Goal: Use online tool/utility: Utilize a website feature to perform a specific function

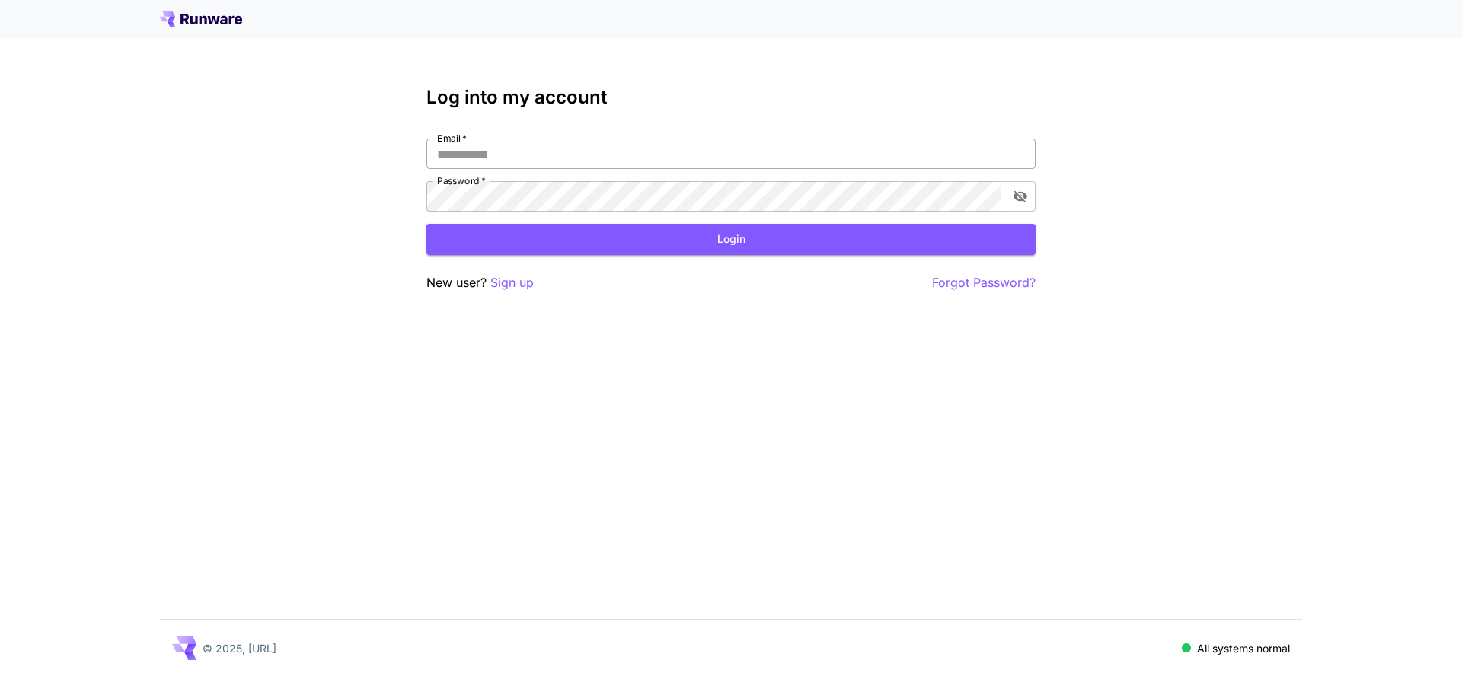
click at [632, 156] on input "Email   *" at bounding box center [731, 154] width 609 height 30
type input "**********"
click button "Login" at bounding box center [731, 239] width 609 height 31
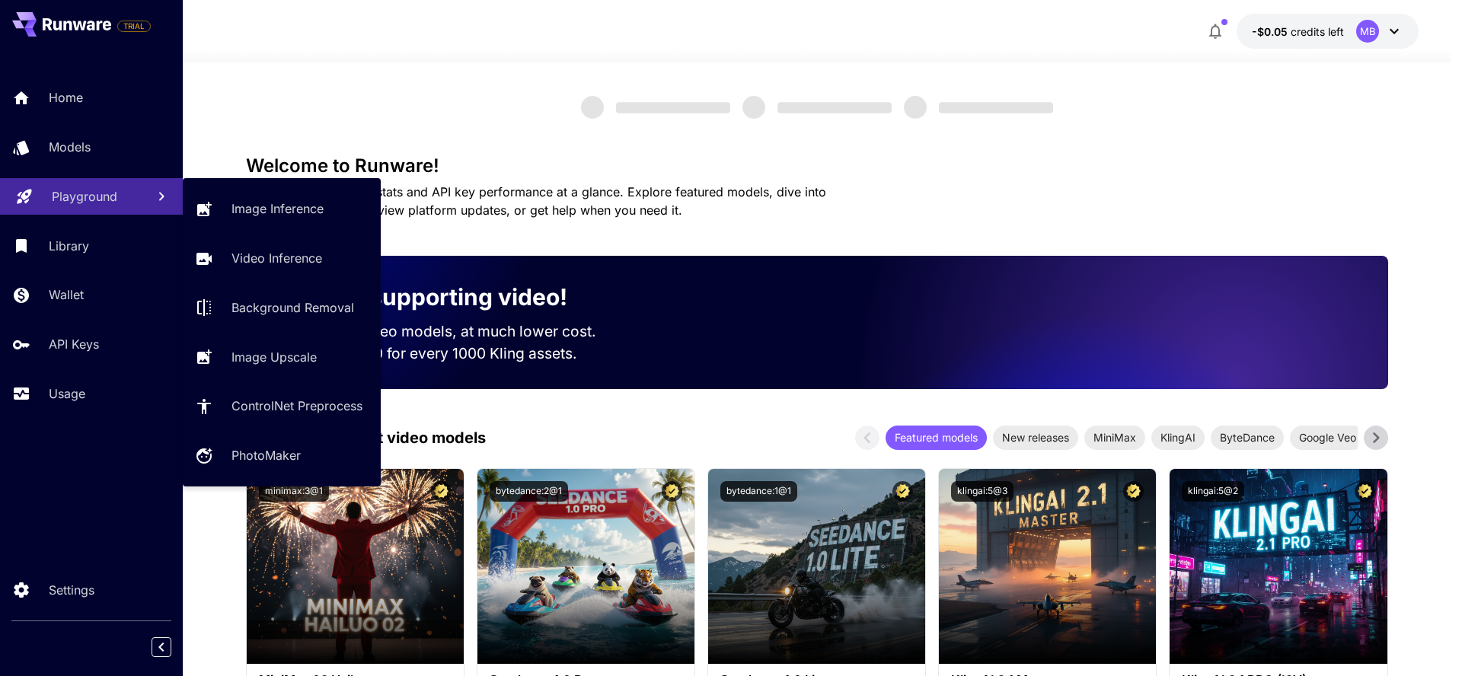
click at [88, 202] on p "Playground" at bounding box center [85, 196] width 66 height 18
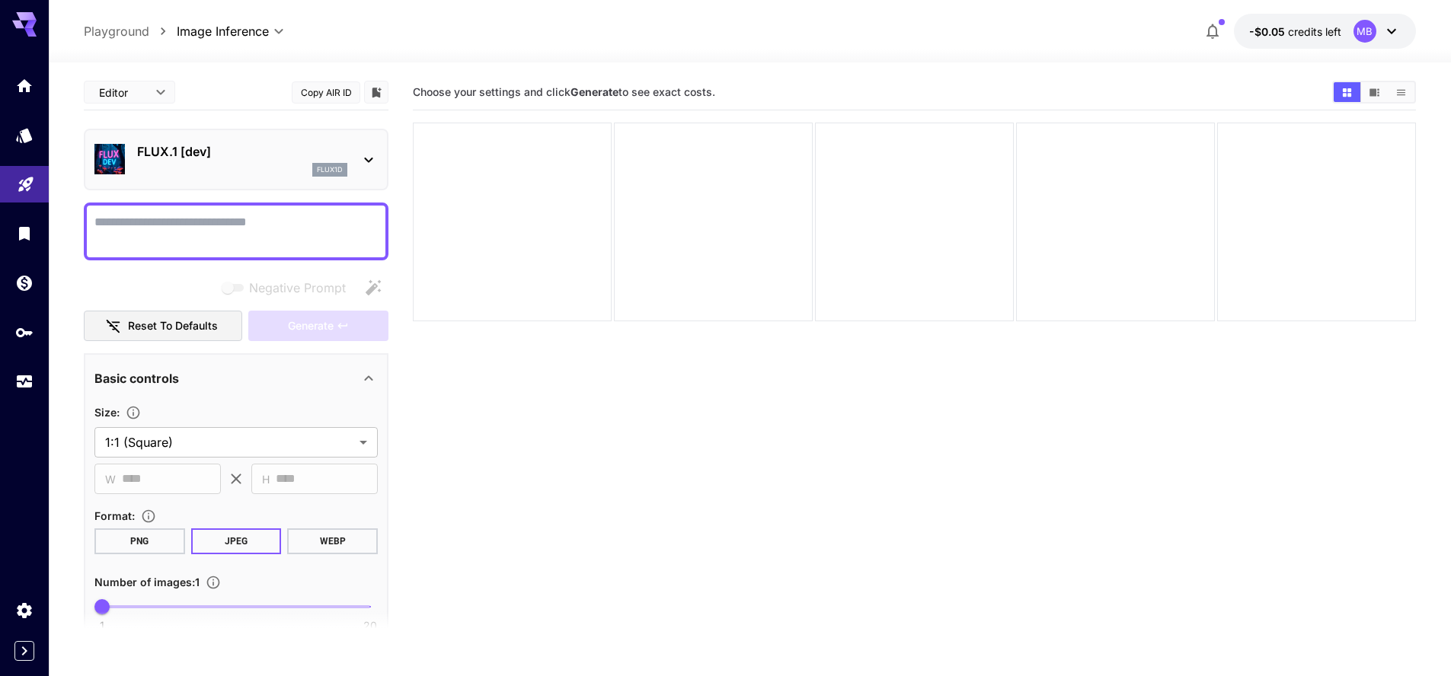
click at [233, 165] on div "flux1d" at bounding box center [242, 170] width 210 height 14
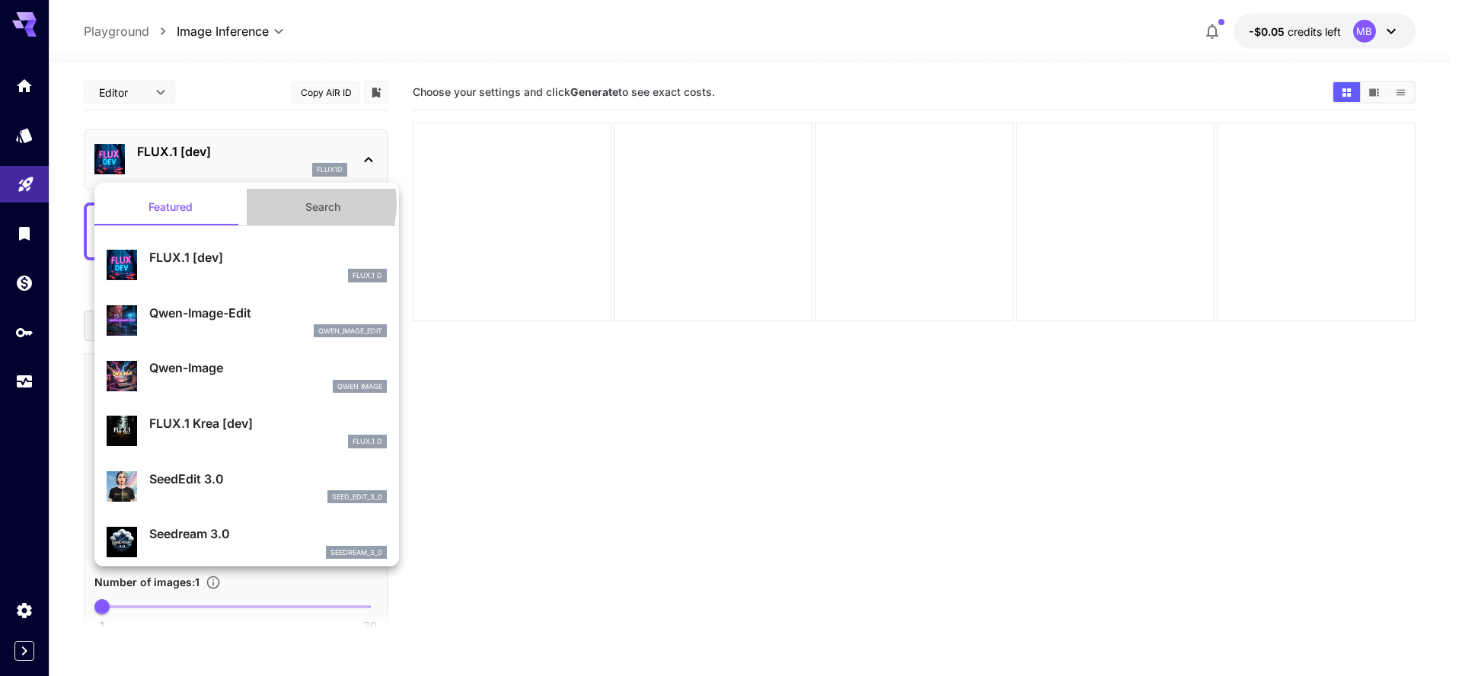
click at [292, 204] on button "Search" at bounding box center [323, 207] width 152 height 37
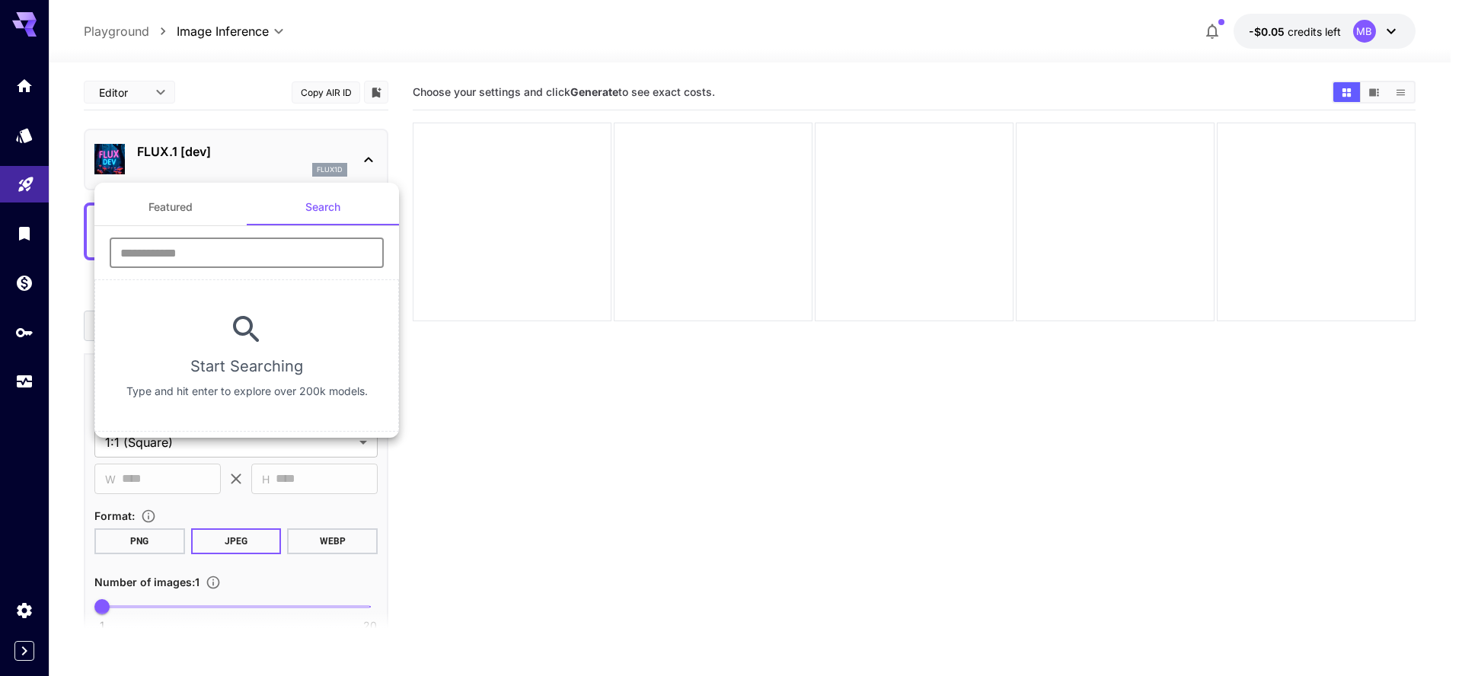
click at [256, 241] on input "text" at bounding box center [247, 253] width 274 height 30
type input "*******"
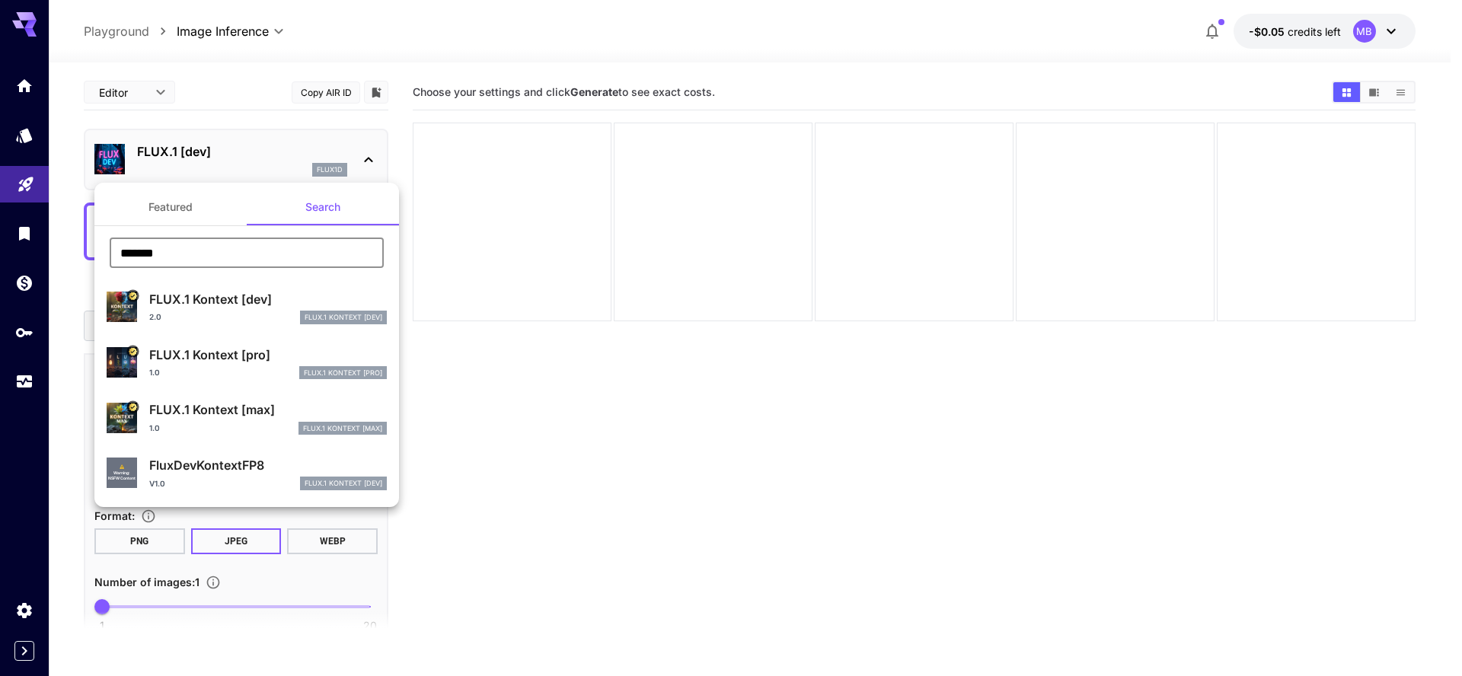
click at [235, 414] on p "FLUX.1 Kontext [max]" at bounding box center [268, 410] width 238 height 18
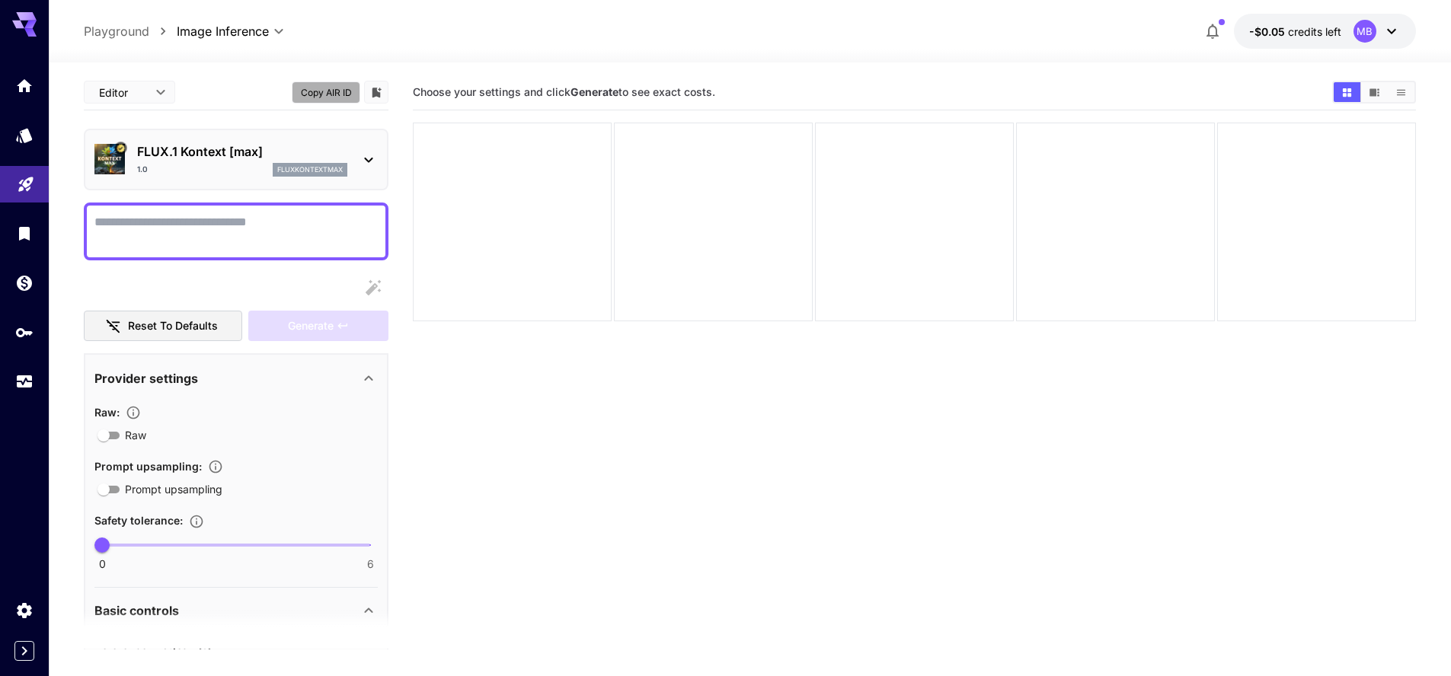
click at [328, 94] on button "Copy AIR ID" at bounding box center [326, 93] width 69 height 22
click at [302, 235] on textarea "Raw" at bounding box center [235, 231] width 283 height 37
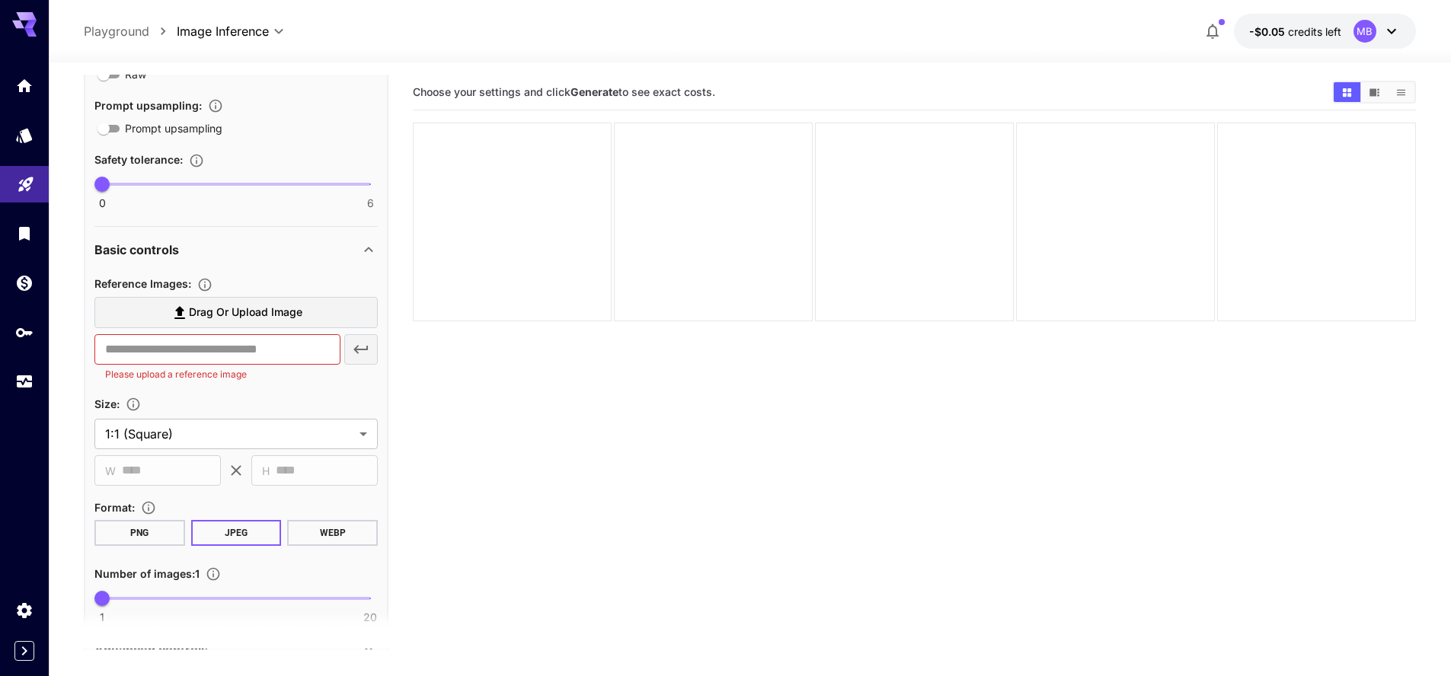
scroll to position [366, 0]
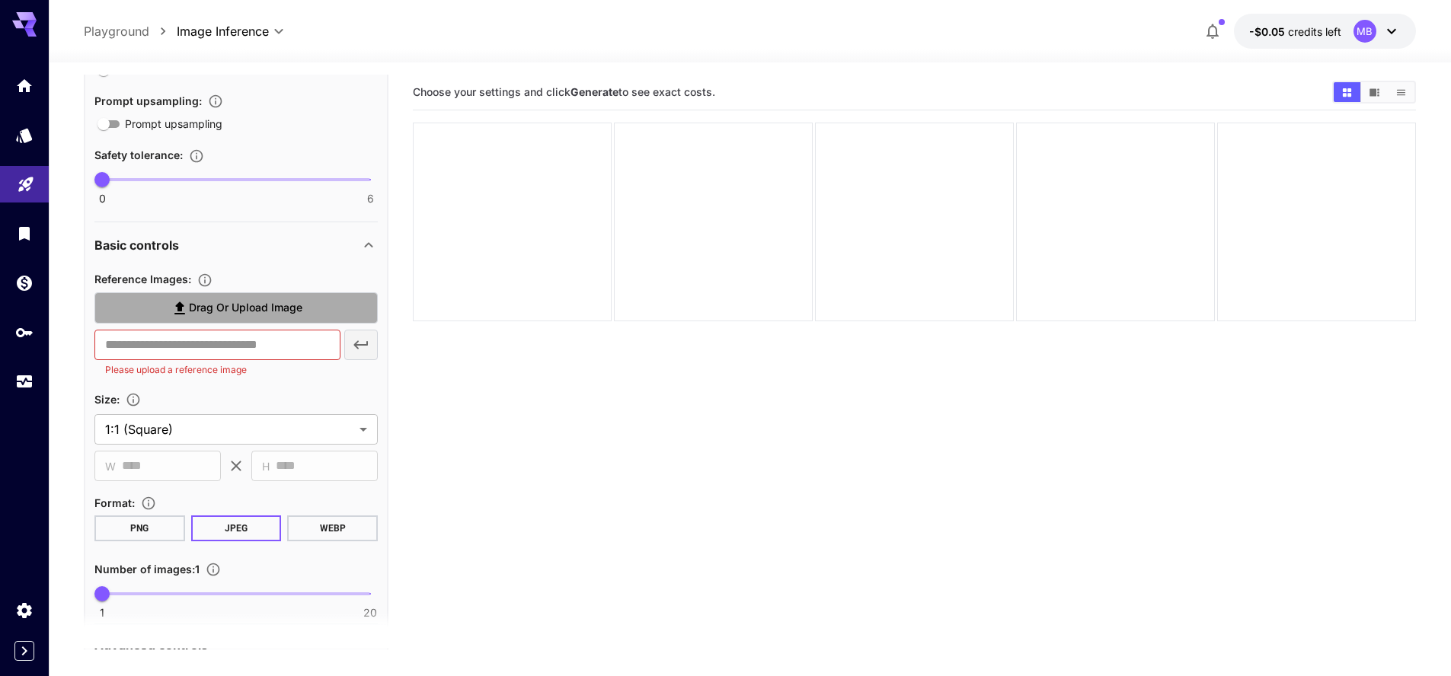
click at [234, 308] on span "Drag or upload image" at bounding box center [245, 308] width 113 height 19
click at [0, 0] on input "Drag or upload image" at bounding box center [0, 0] width 0 height 0
click at [200, 336] on input "text" at bounding box center [217, 345] width 246 height 30
paste input "**********"
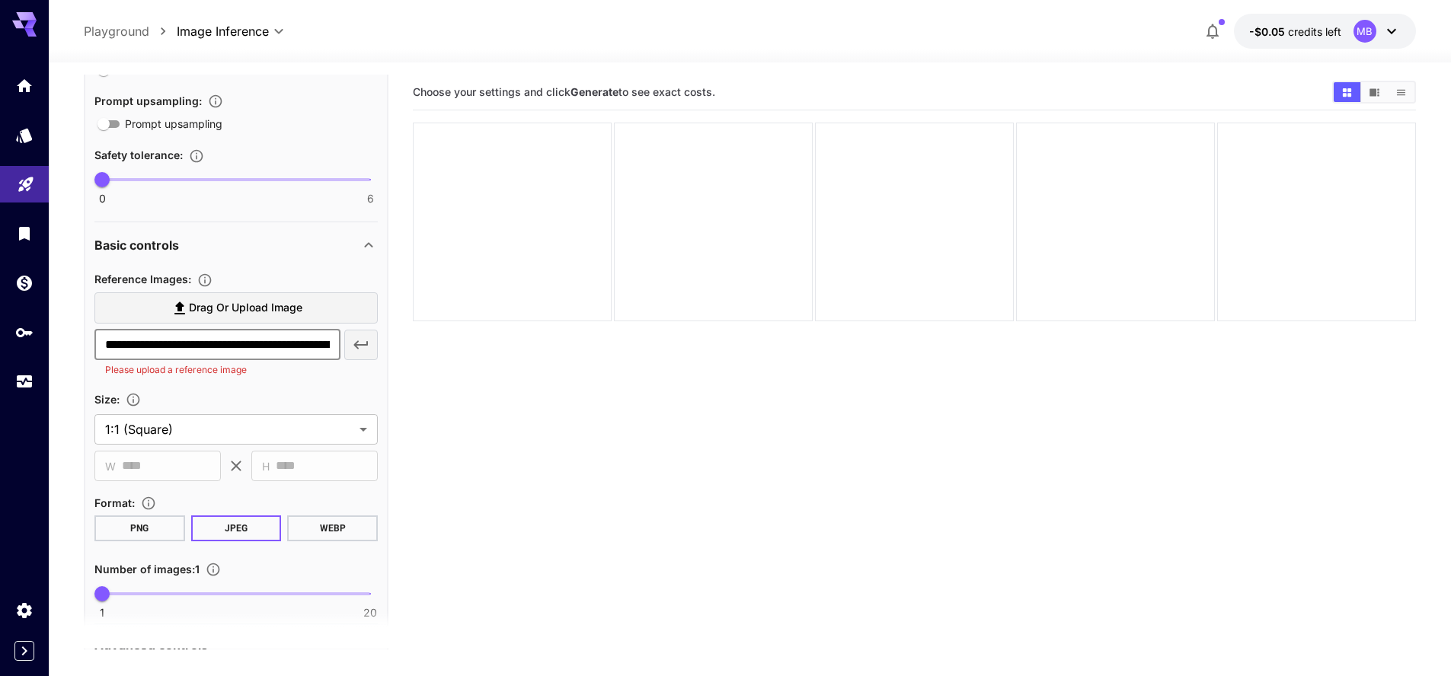
scroll to position [0, 517]
type input "**********"
click at [349, 344] on button "button" at bounding box center [361, 345] width 34 height 30
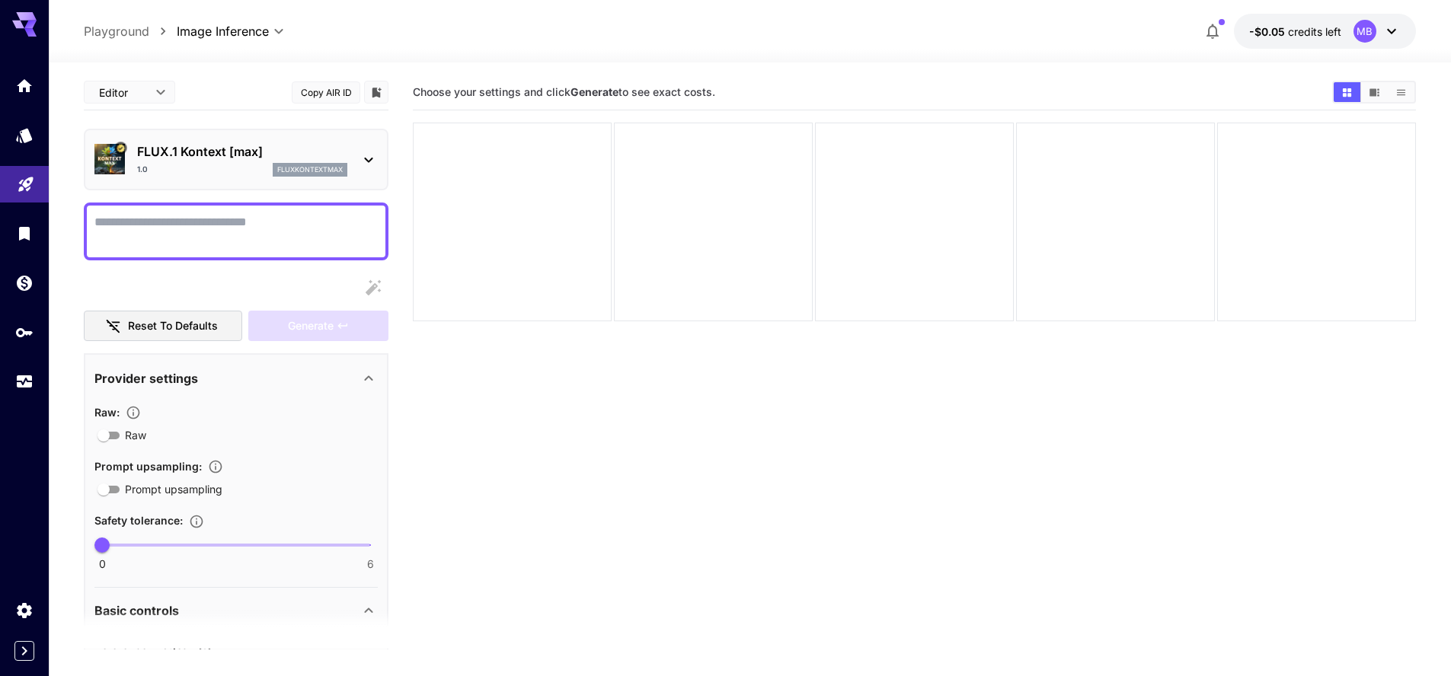
click at [195, 225] on textarea "Raw" at bounding box center [235, 231] width 283 height 37
type textarea "**********"
click at [334, 321] on span "Generate" at bounding box center [311, 326] width 46 height 19
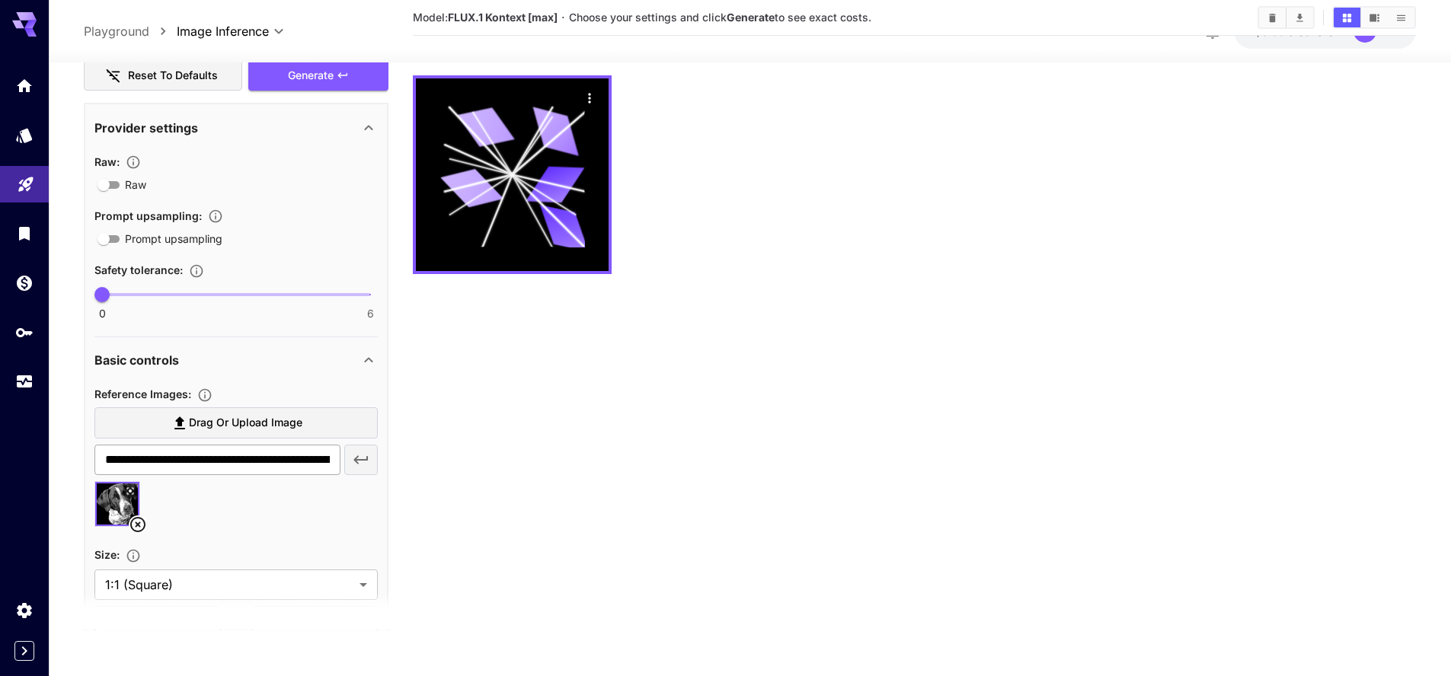
scroll to position [274, 0]
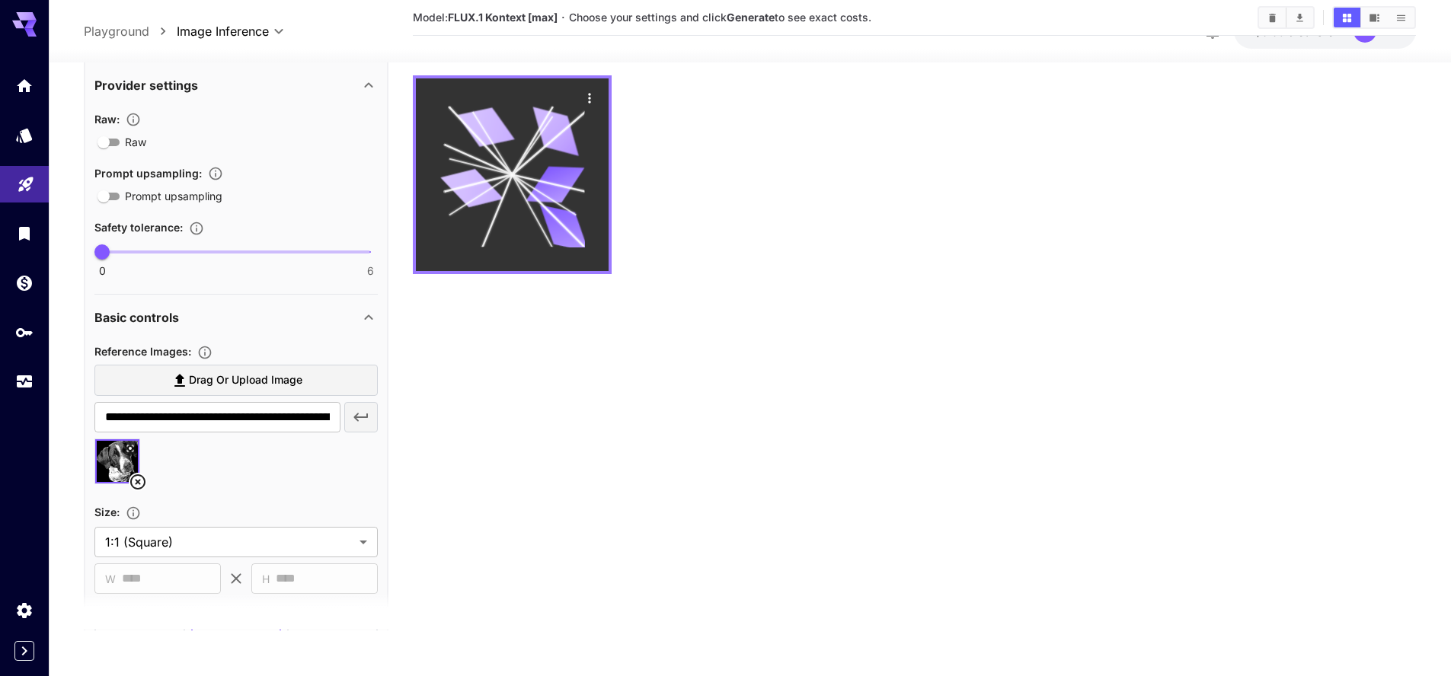
click at [593, 97] on icon "Actions" at bounding box center [589, 98] width 15 height 15
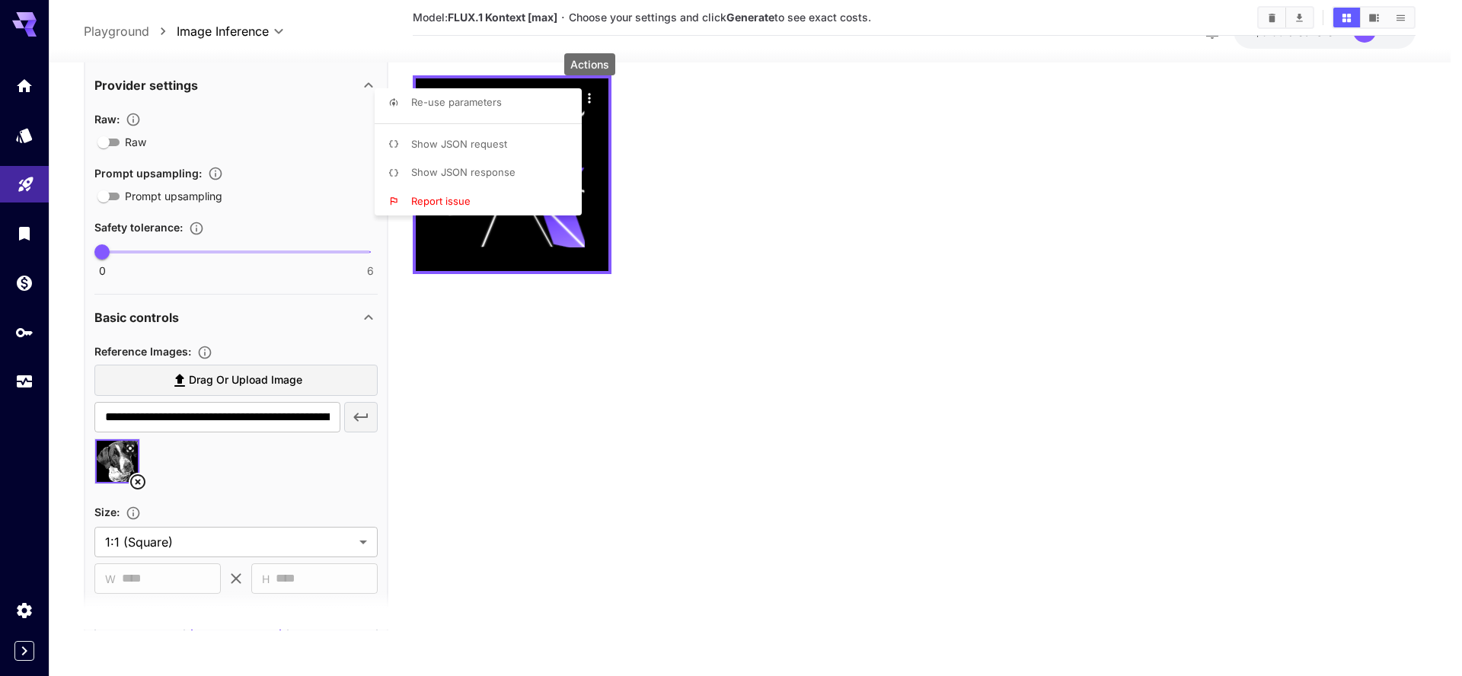
click at [494, 162] on li "Show JSON response" at bounding box center [483, 172] width 216 height 29
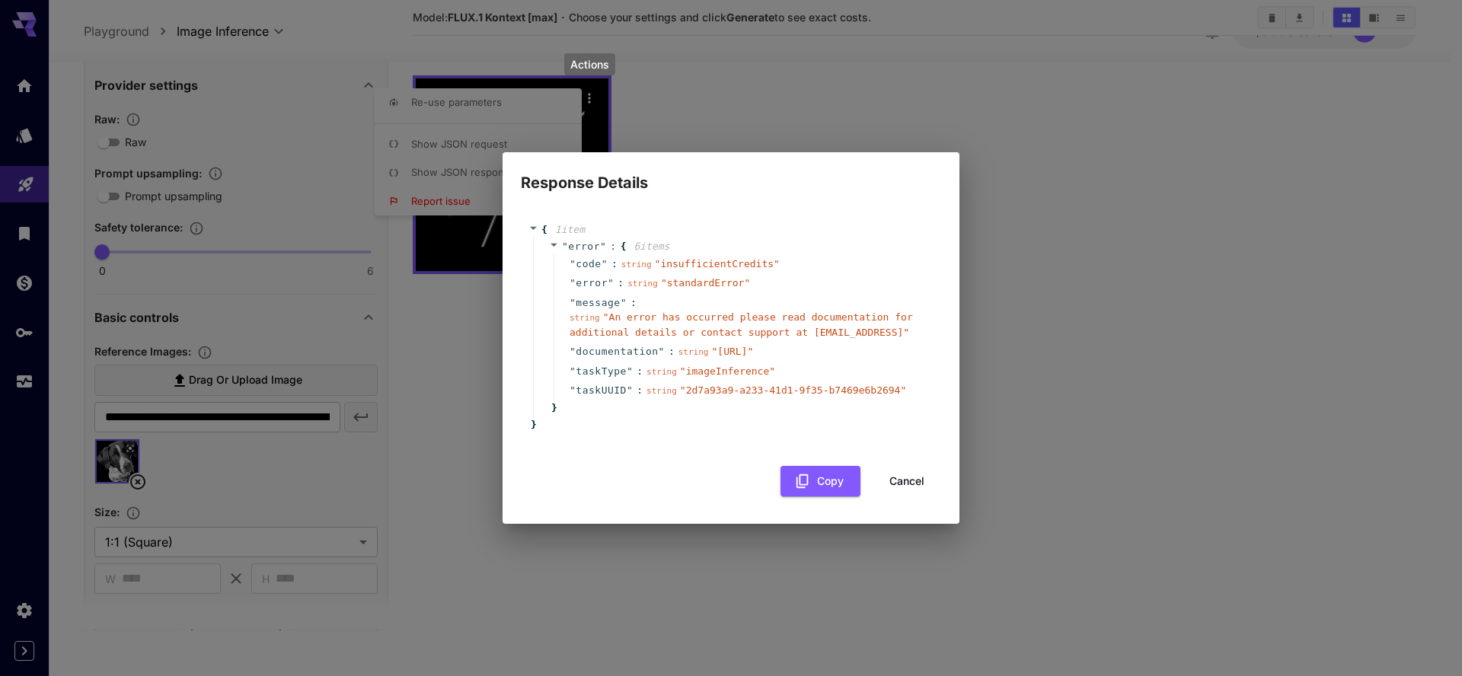
click at [708, 260] on span "" insufficientCredits "" at bounding box center [717, 263] width 125 height 11
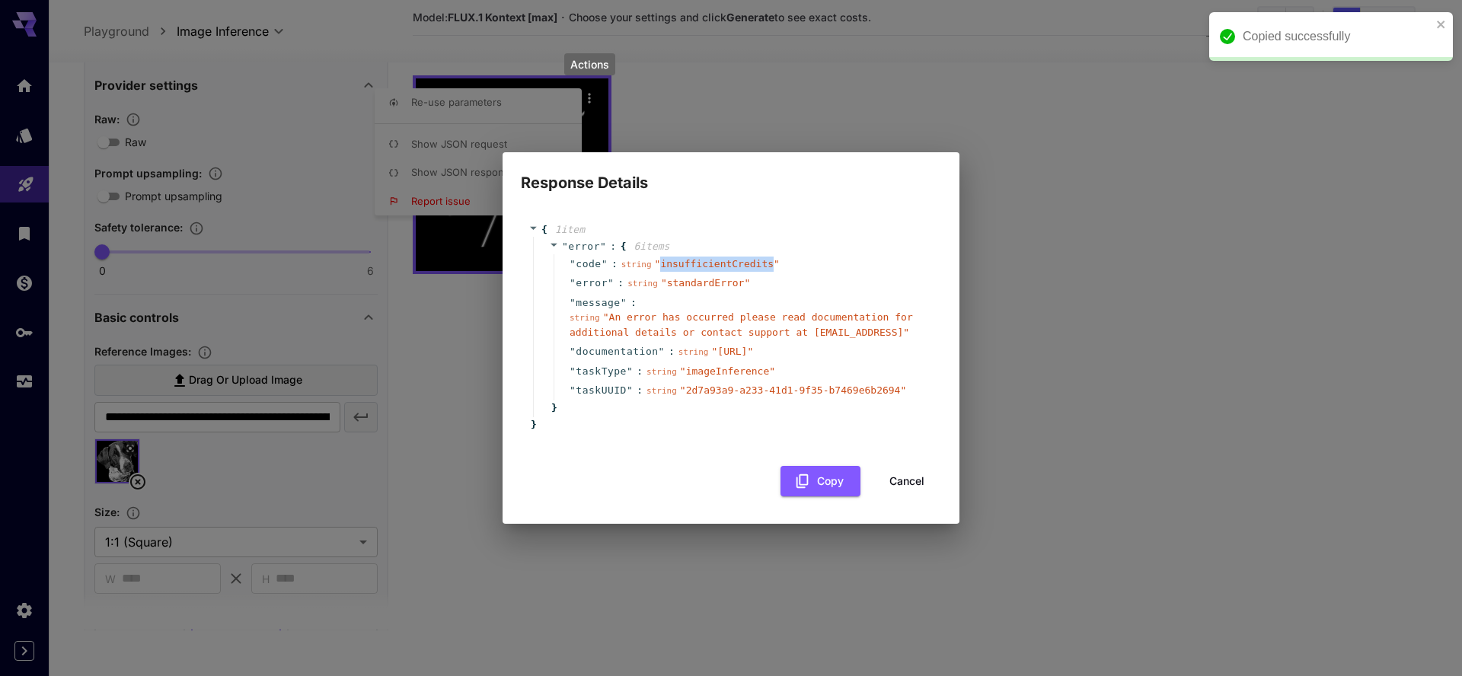
click at [708, 260] on span "" insufficientCredits "" at bounding box center [717, 263] width 125 height 11
click at [705, 277] on span "" standardError "" at bounding box center [705, 282] width 89 height 11
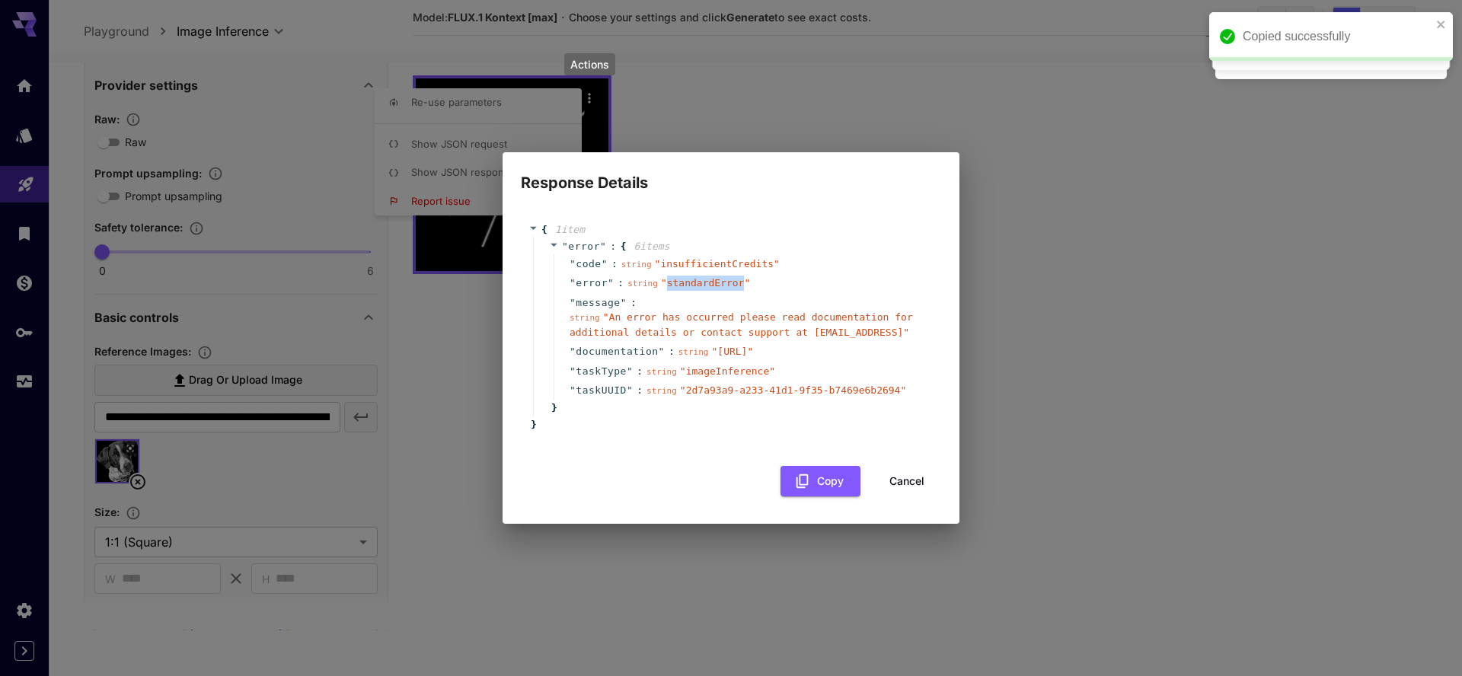
click at [705, 277] on span "" standardError "" at bounding box center [705, 282] width 89 height 11
click at [587, 276] on span "error" at bounding box center [592, 283] width 32 height 15
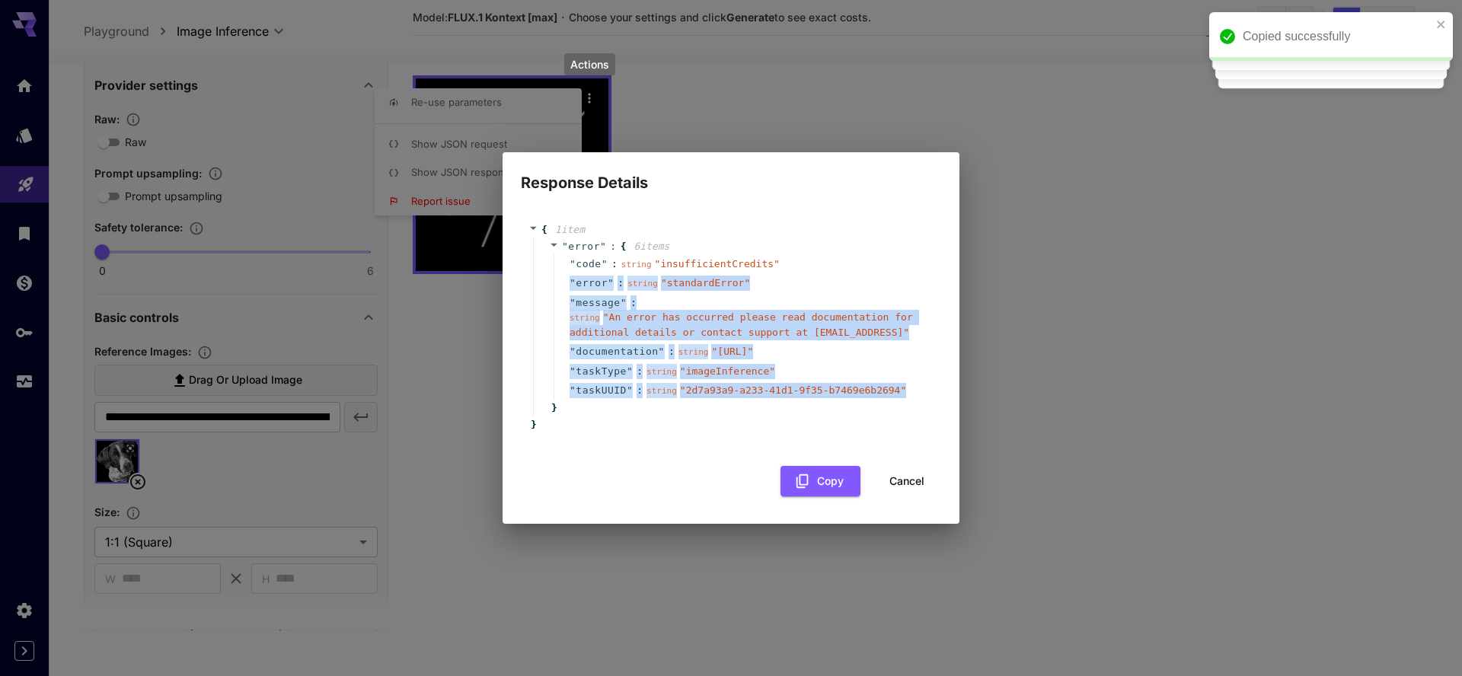
drag, startPoint x: 572, startPoint y: 276, endPoint x: 929, endPoint y: 396, distance: 377.0
click at [929, 396] on div "" code " : string " insufficientCredits " " error " : string " standardError " …" at bounding box center [742, 327] width 376 height 146
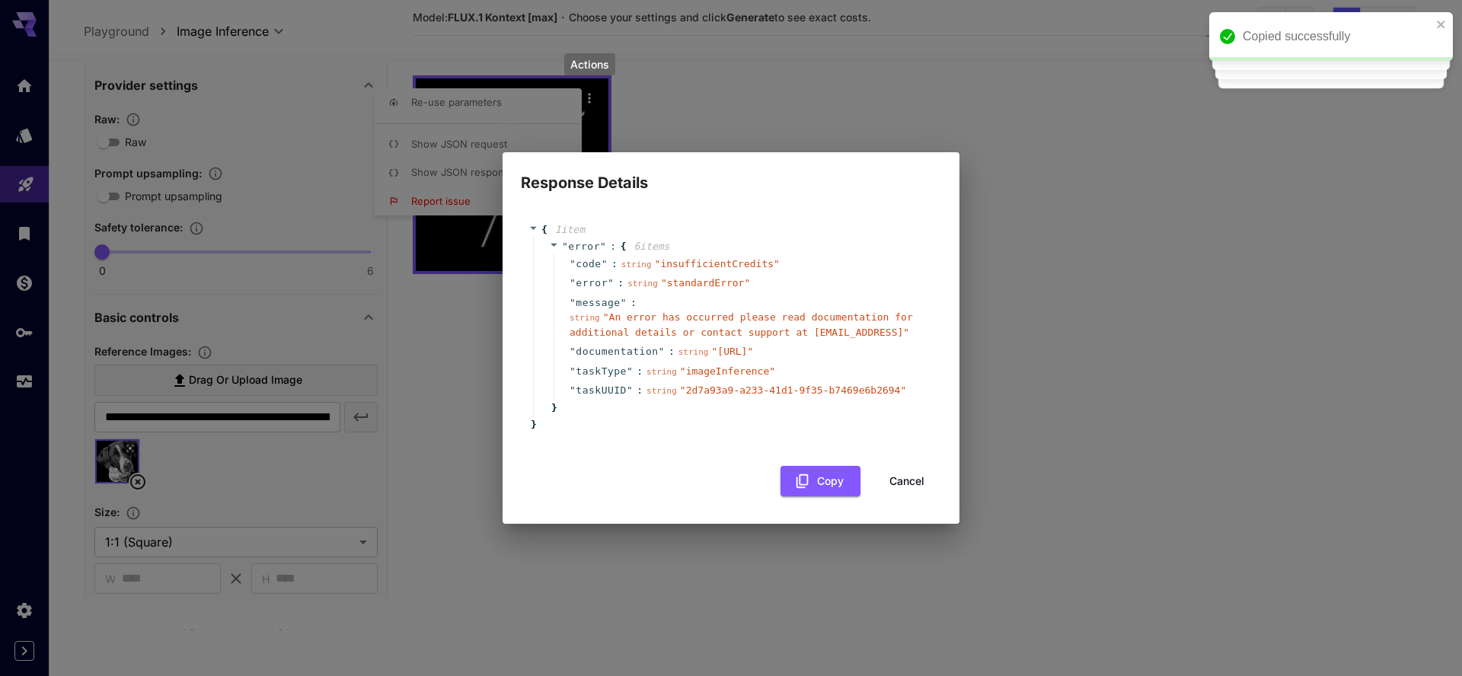
click at [928, 395] on div "" taskUUID " : string " 2d7a93a9-a233-41d1-9f35-b7469e6b2694 "" at bounding box center [742, 391] width 376 height 20
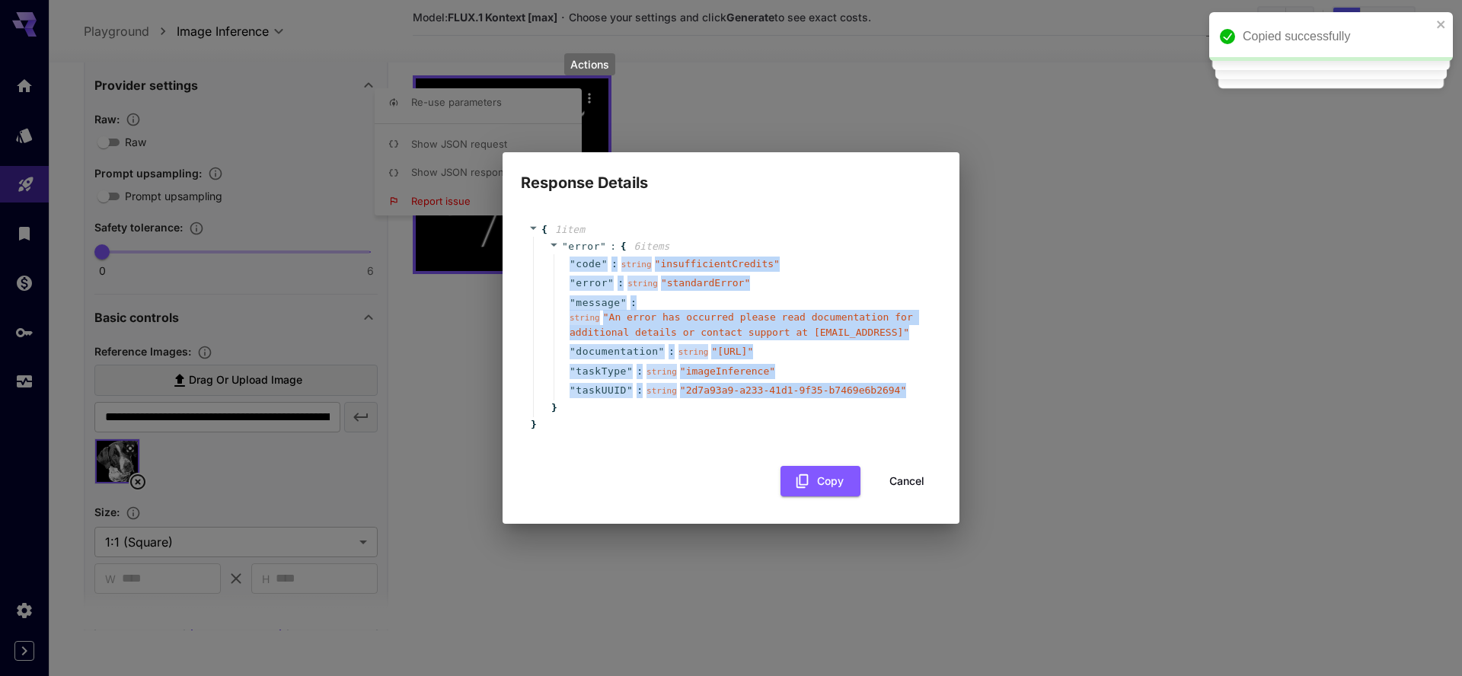
drag, startPoint x: 925, startPoint y: 395, endPoint x: 765, endPoint y: 239, distance: 223.0
click at [765, 239] on div "" error " : { 6 item s " code " : string " insufficientCredits " " error " : st…" at bounding box center [733, 327] width 401 height 181
click at [900, 485] on button "Cancel" at bounding box center [907, 481] width 69 height 31
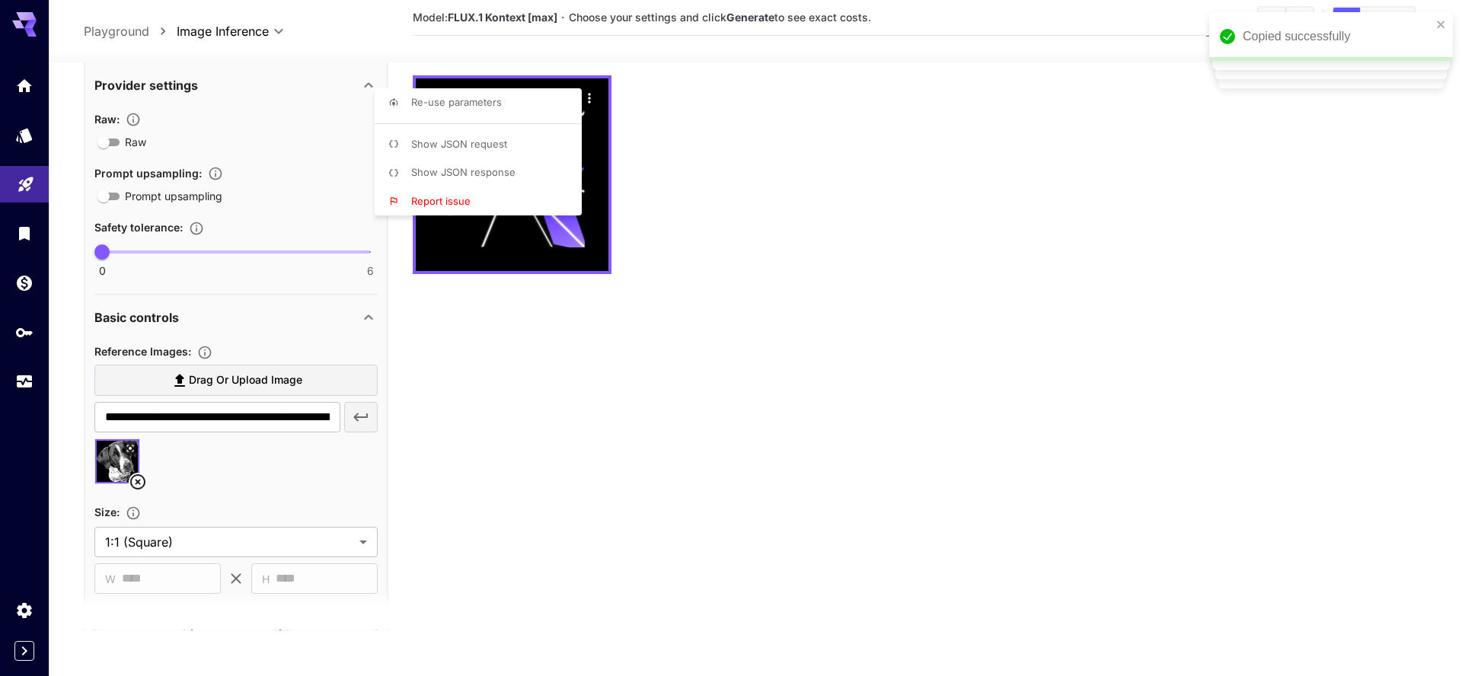
click at [468, 58] on div at bounding box center [731, 338] width 1462 height 676
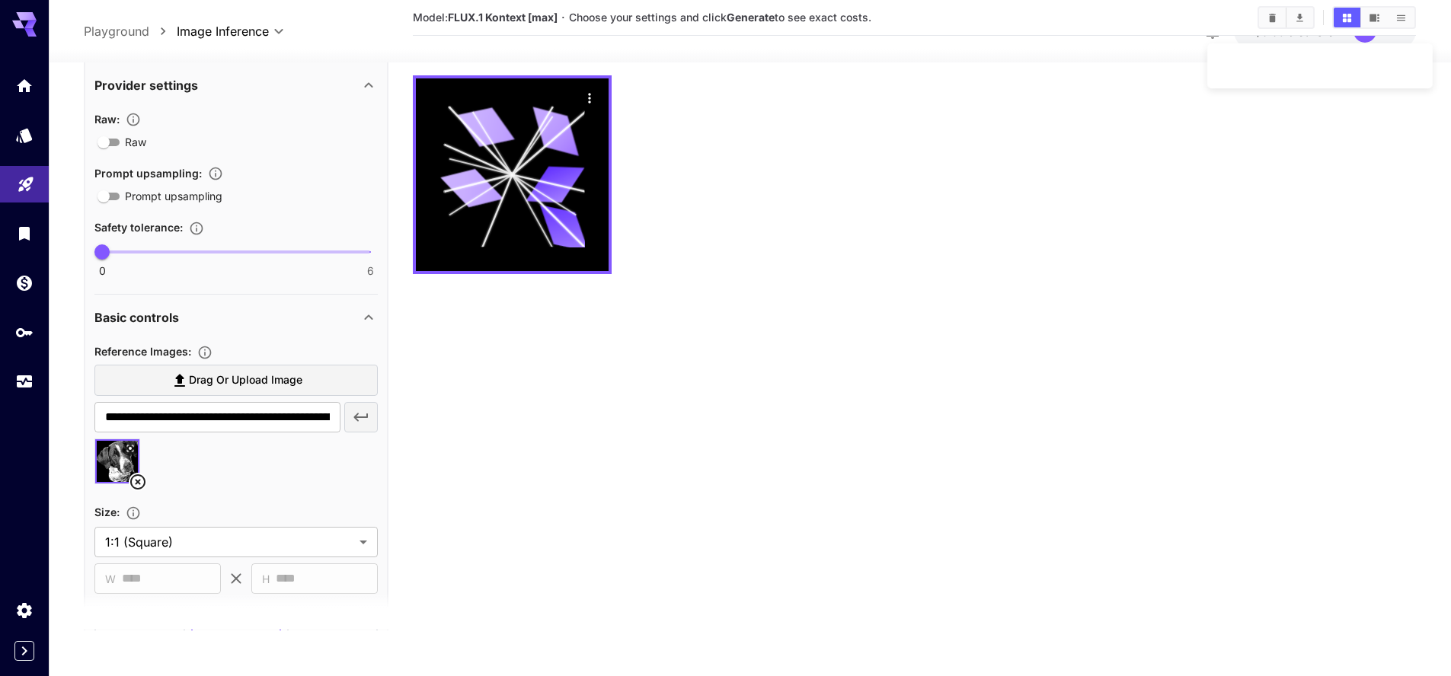
click at [492, 19] on b "FLUX.1 Kontext [max]" at bounding box center [503, 17] width 110 height 13
type input "*"
drag, startPoint x: 101, startPoint y: 242, endPoint x: 11, endPoint y: 278, distance: 96.7
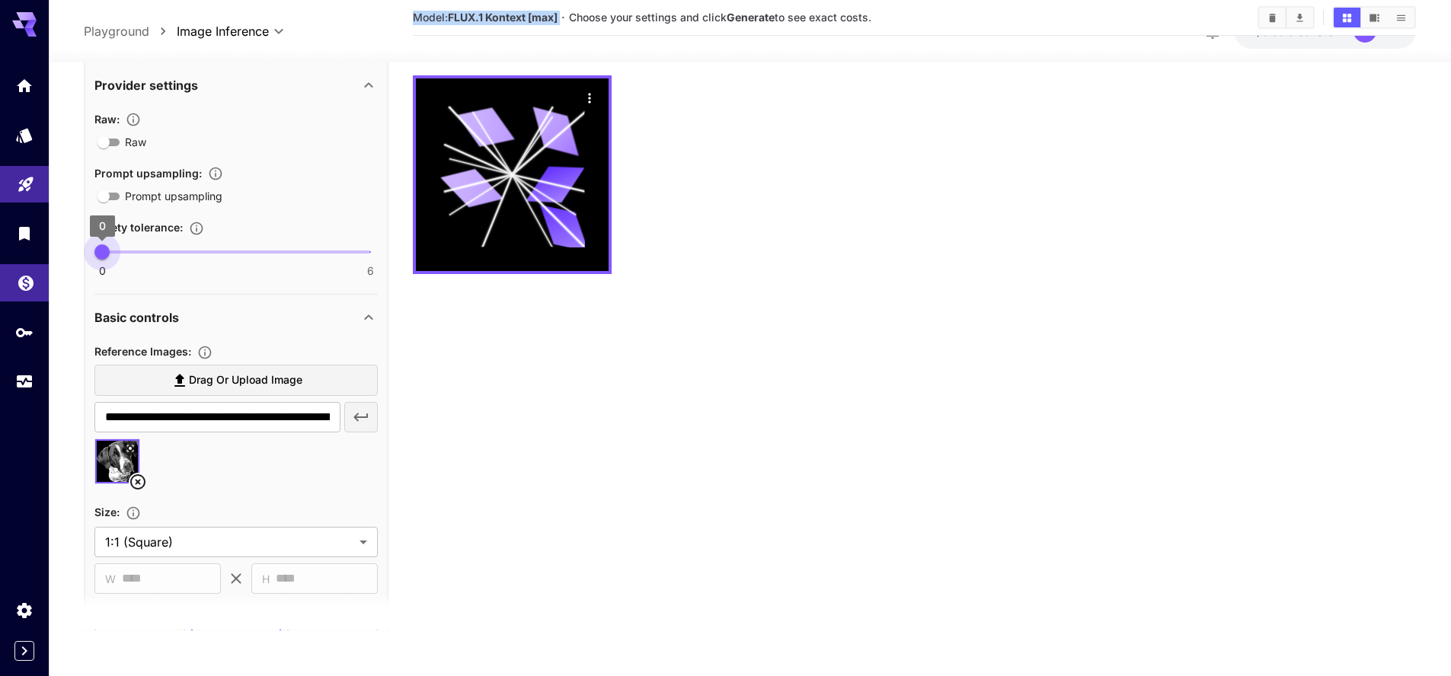
click at [11, 278] on div "**********" at bounding box center [725, 278] width 1451 height 797
click at [40, 76] on link at bounding box center [24, 85] width 49 height 37
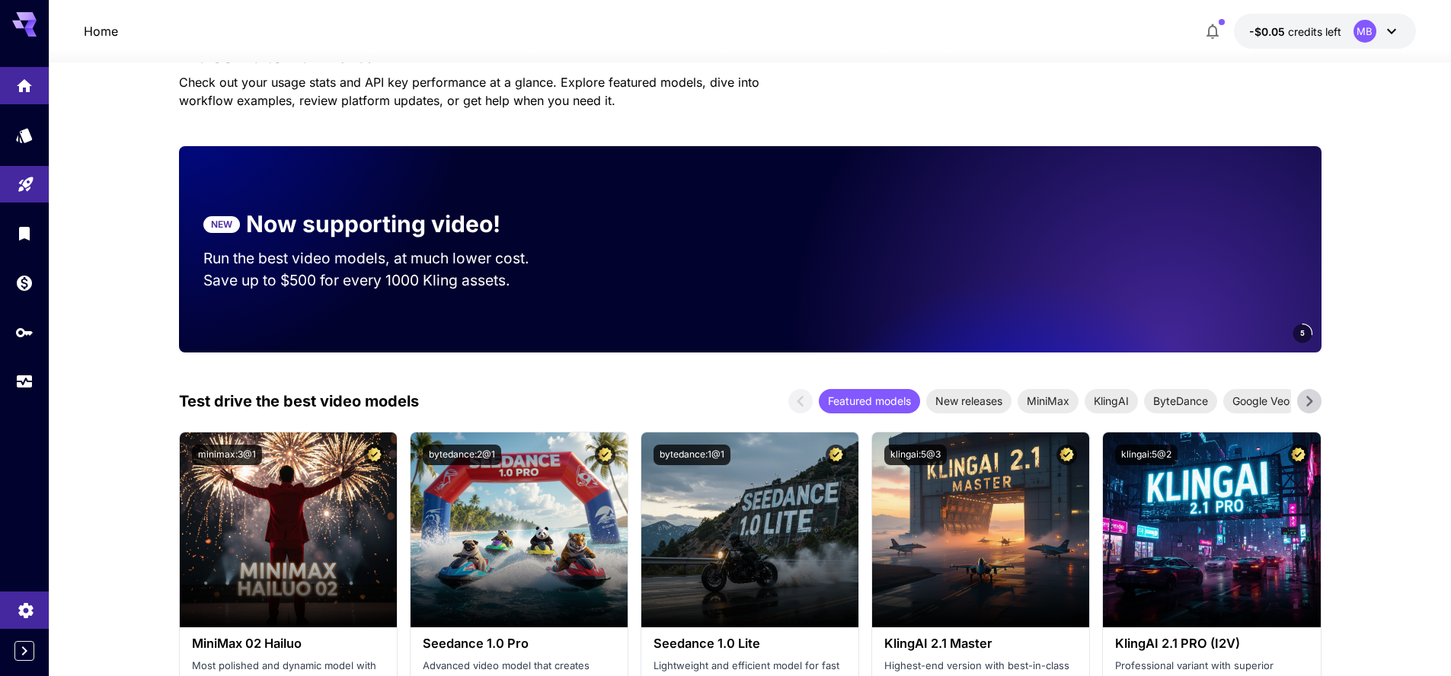
click at [18, 594] on link at bounding box center [24, 610] width 49 height 37
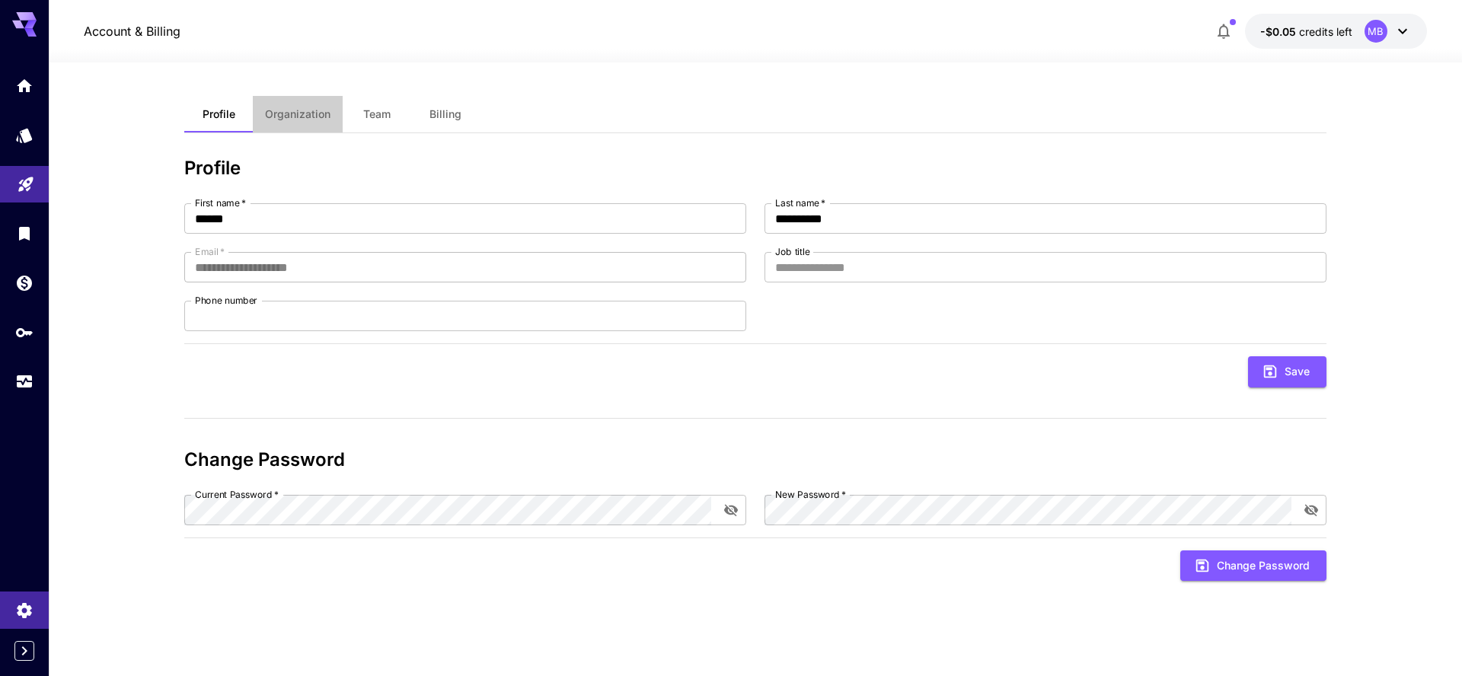
click at [310, 107] on button "Organization" at bounding box center [298, 114] width 90 height 37
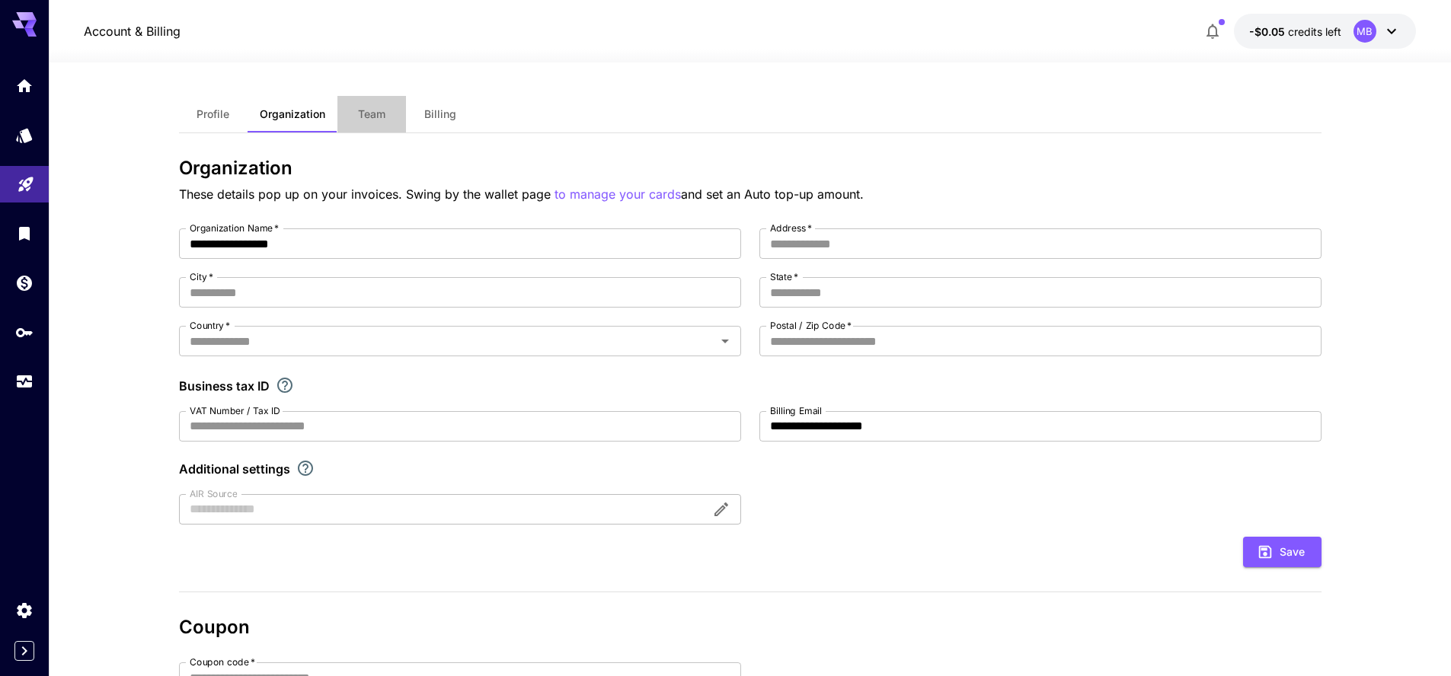
click at [358, 115] on span "Team" at bounding box center [371, 114] width 27 height 14
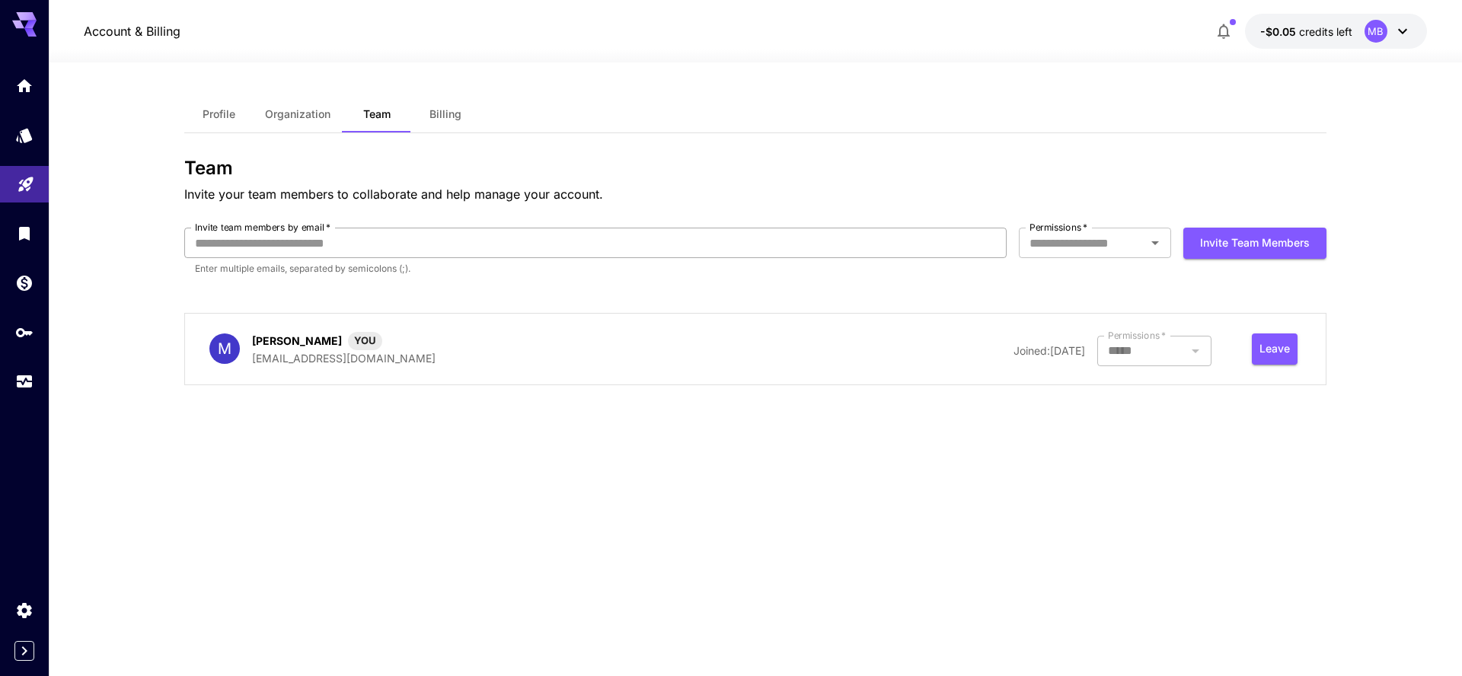
click at [439, 257] on input "Invite team members by email   *" at bounding box center [595, 243] width 823 height 30
click at [507, 208] on div "Team Invite your team members to collaborate and help manage your account. Invi…" at bounding box center [755, 278] width 1143 height 240
click at [292, 359] on p "[EMAIL_ADDRESS][DOMAIN_NAME]" at bounding box center [344, 358] width 184 height 16
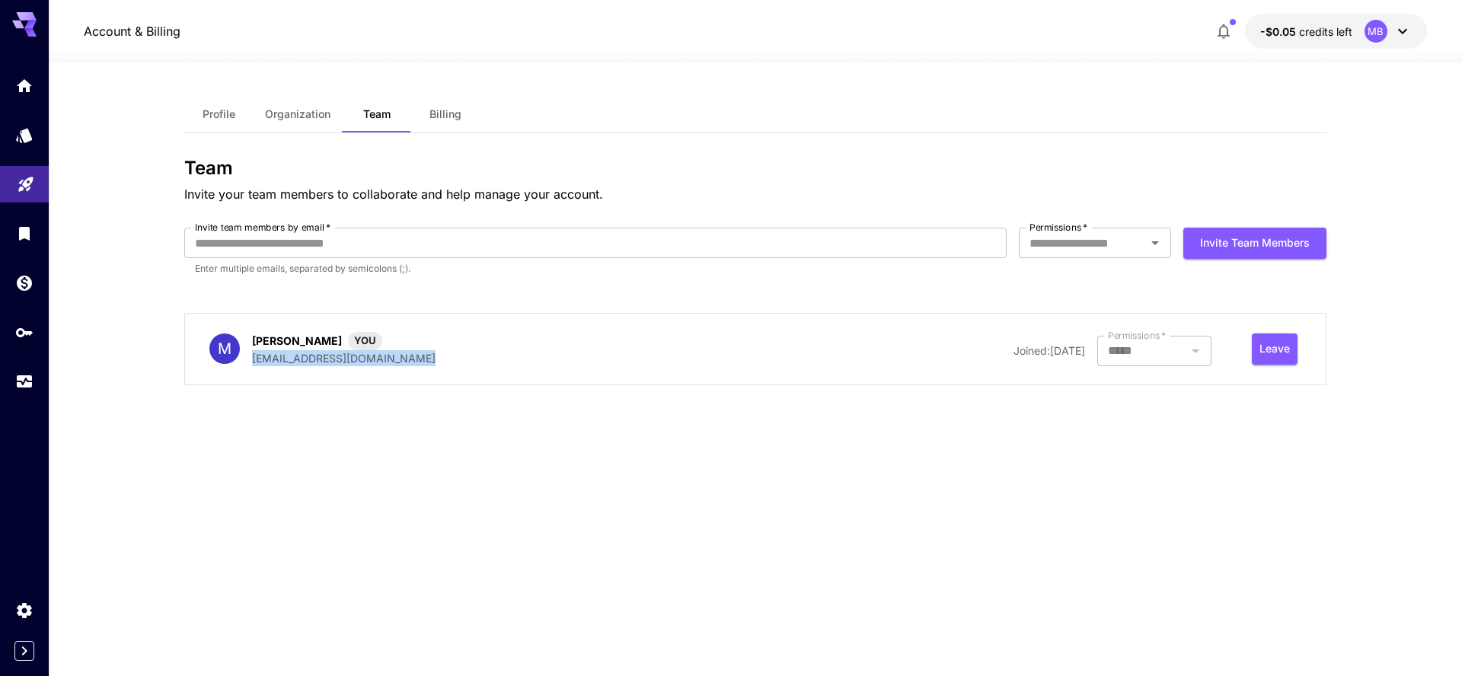
copy p "[EMAIL_ADDRESS][DOMAIN_NAME]"
click at [27, 129] on icon "Models" at bounding box center [26, 132] width 16 height 14
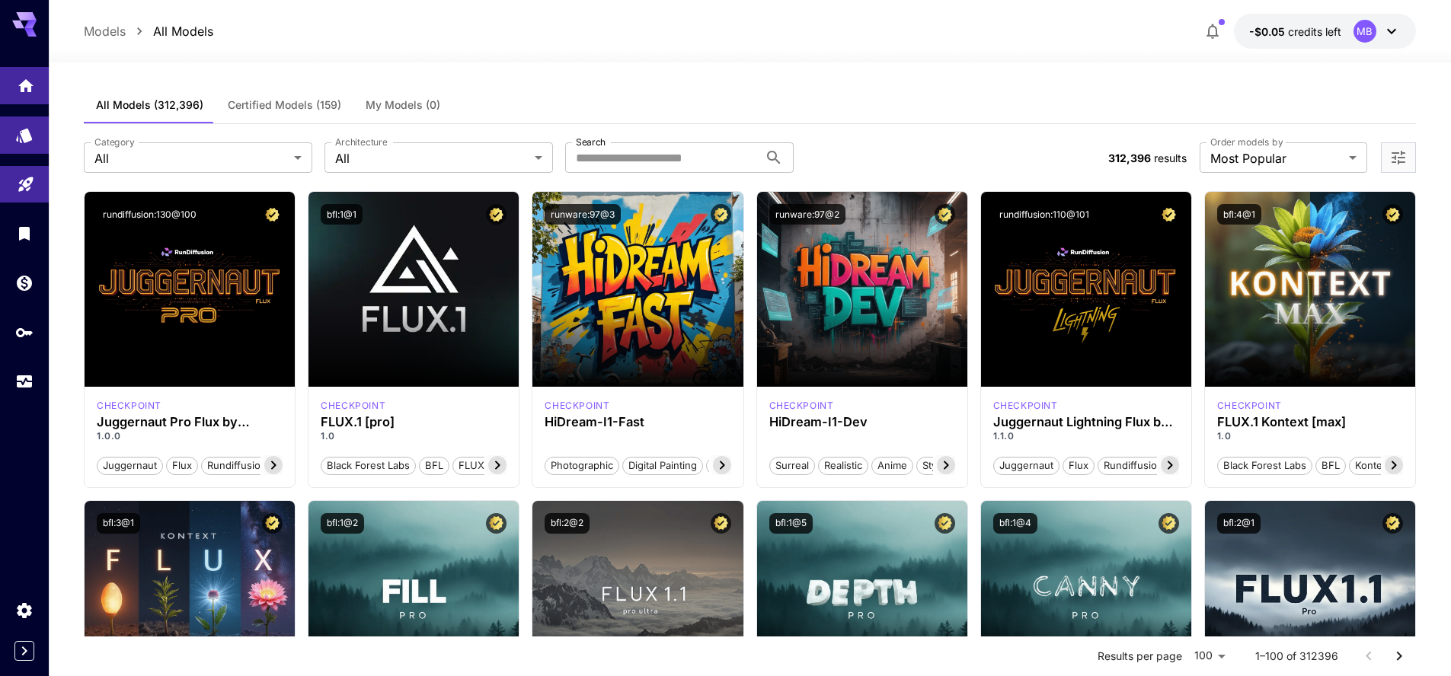
click at [21, 97] on link at bounding box center [24, 85] width 49 height 37
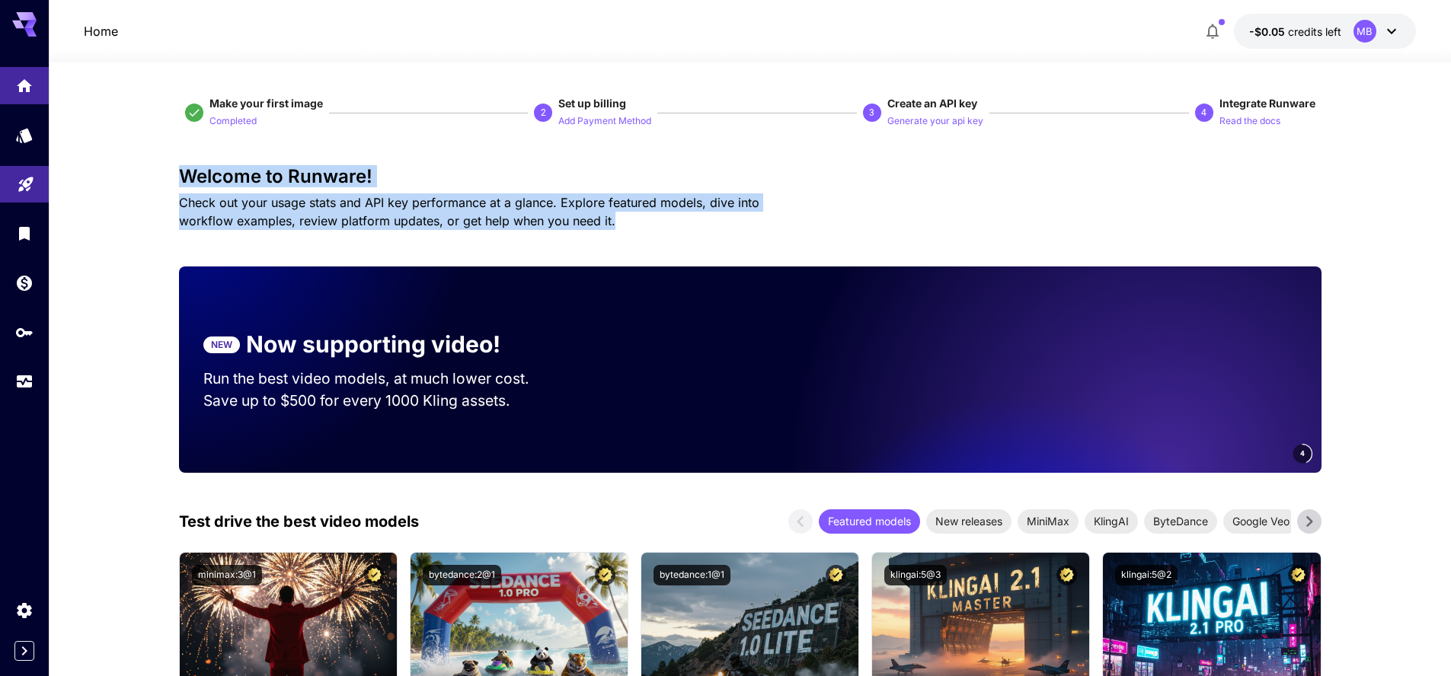
drag, startPoint x: 176, startPoint y: 173, endPoint x: 610, endPoint y: 225, distance: 437.3
click at [610, 225] on p "Check out your usage stats and API key performance at a glance. Explore feature…" at bounding box center [496, 211] width 634 height 37
drag, startPoint x: 609, startPoint y: 225, endPoint x: 108, endPoint y: 181, distance: 503.1
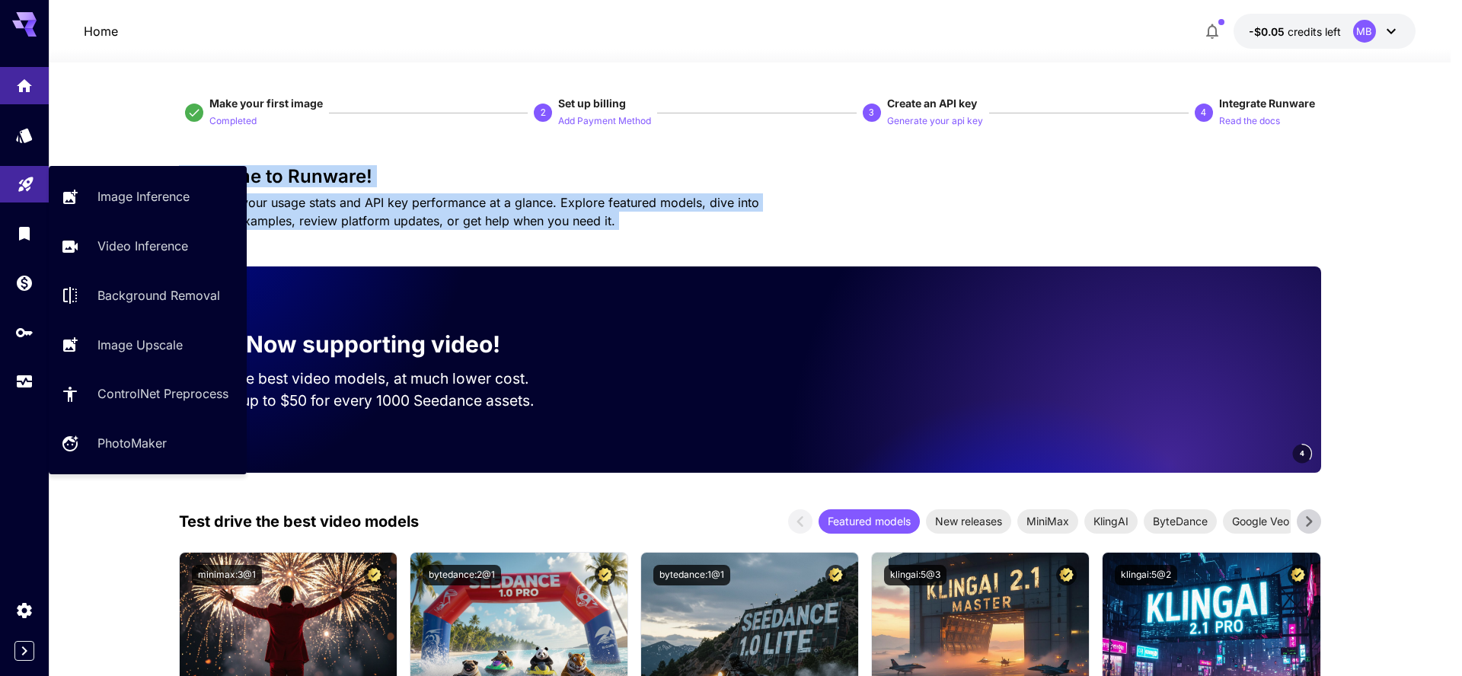
click at [20, 185] on icon "Playground" at bounding box center [25, 184] width 14 height 14
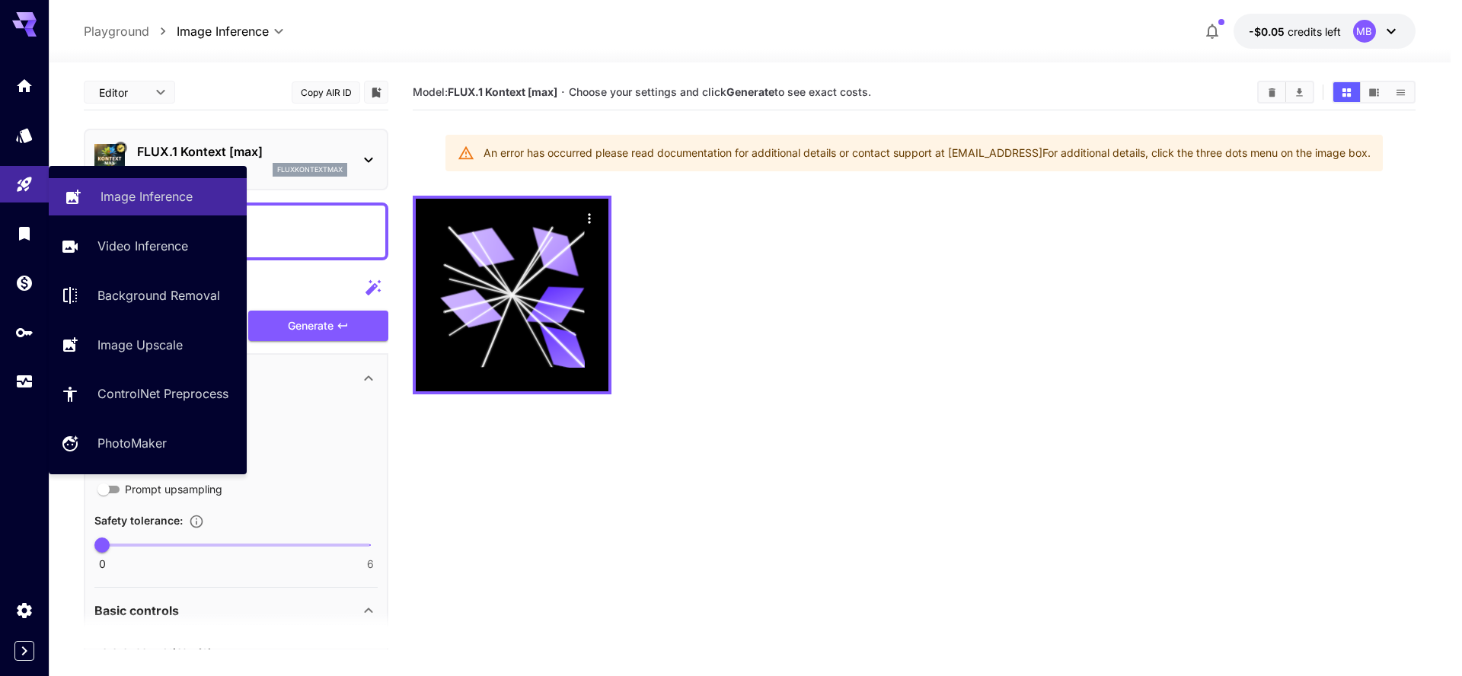
click at [134, 194] on p "Image Inference" at bounding box center [147, 196] width 92 height 18
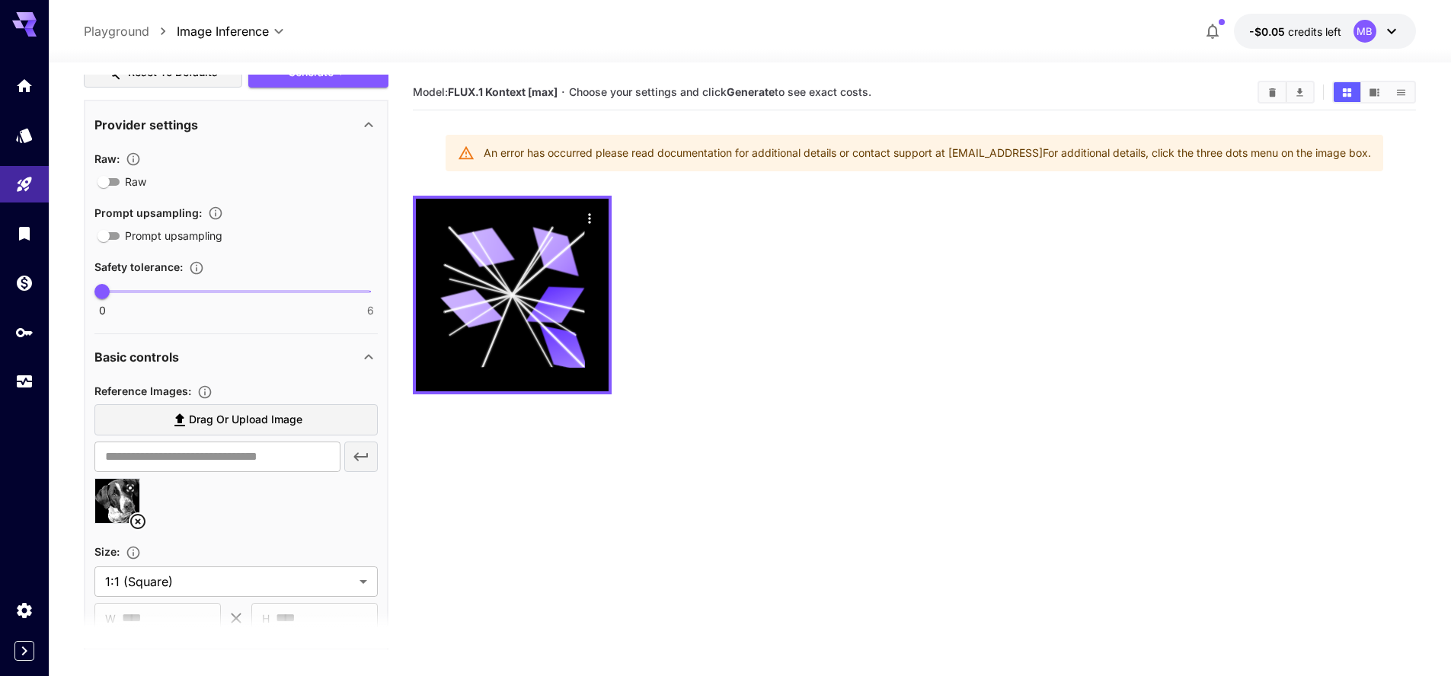
scroll to position [274, 0]
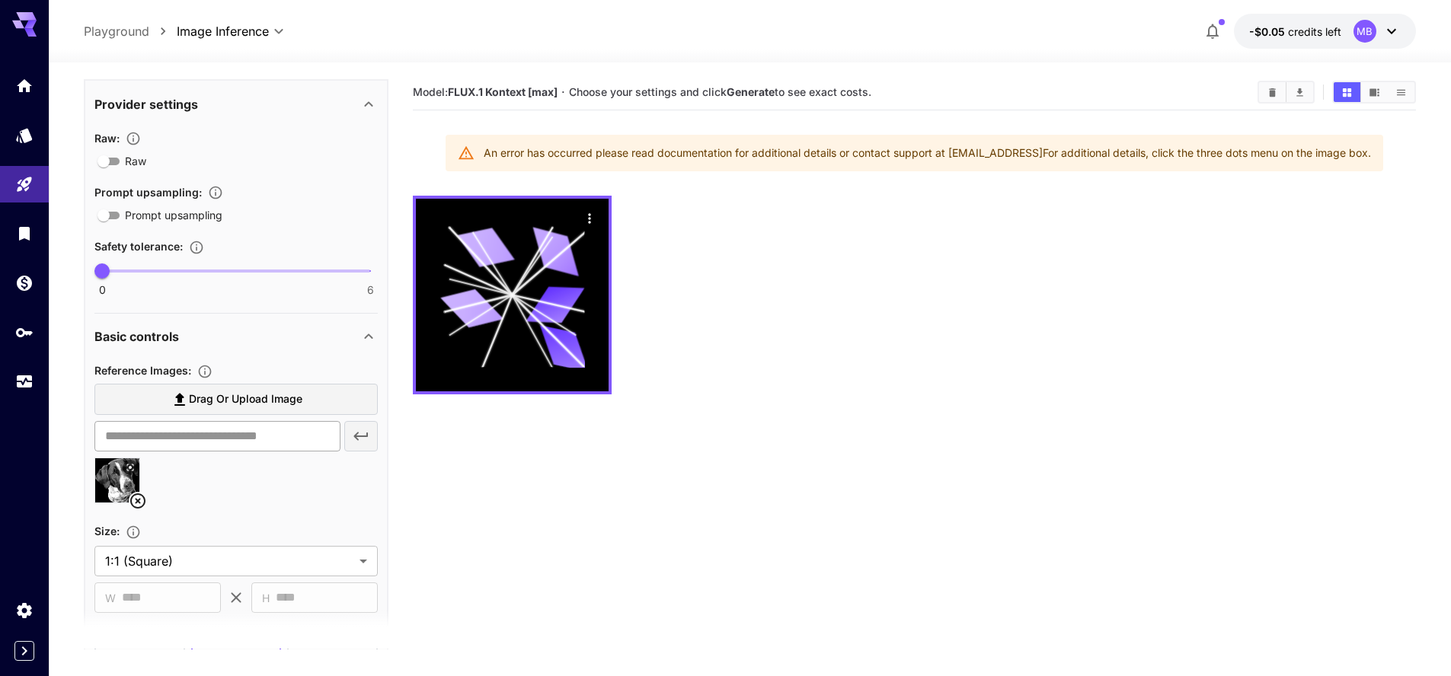
click at [200, 447] on input "text" at bounding box center [217, 436] width 246 height 30
click at [877, 574] on section "Model: FLUX.1 Kontext [max] · Choose your settings and click Generate to see ex…" at bounding box center [914, 413] width 1003 height 676
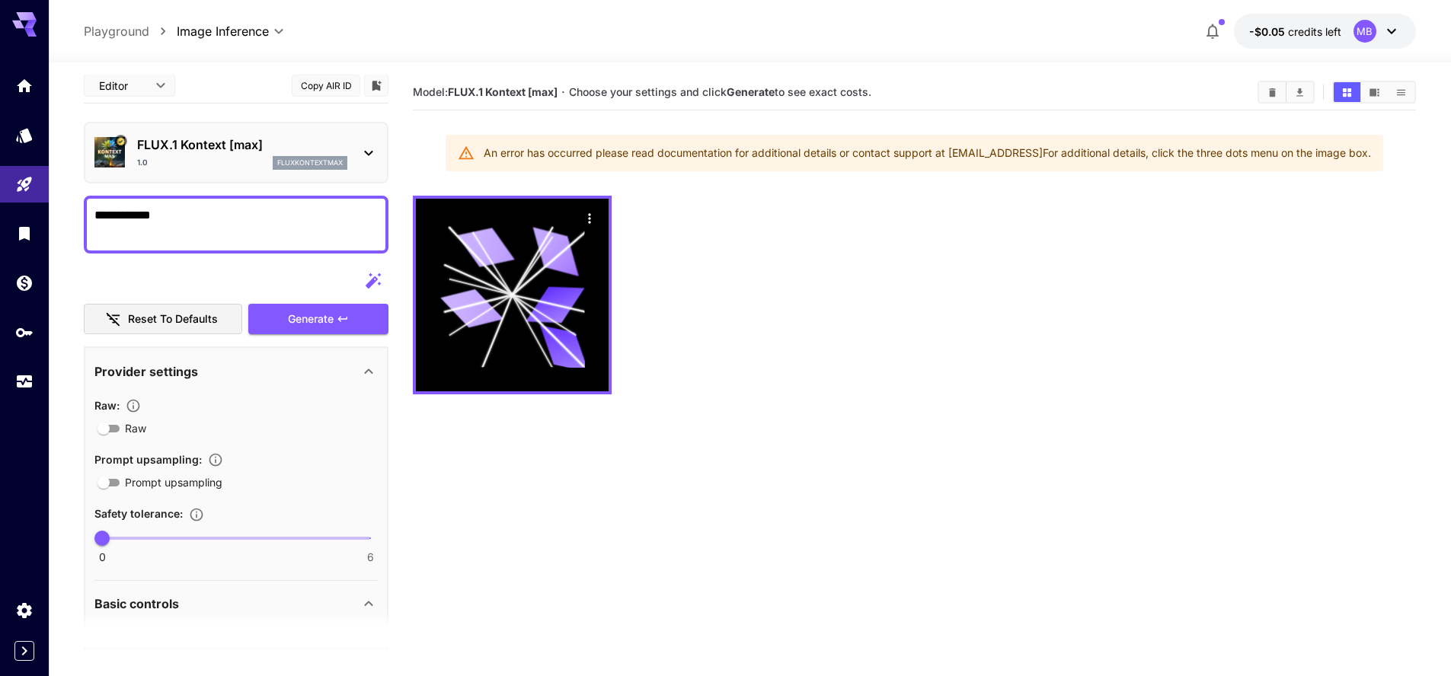
scroll to position [0, 0]
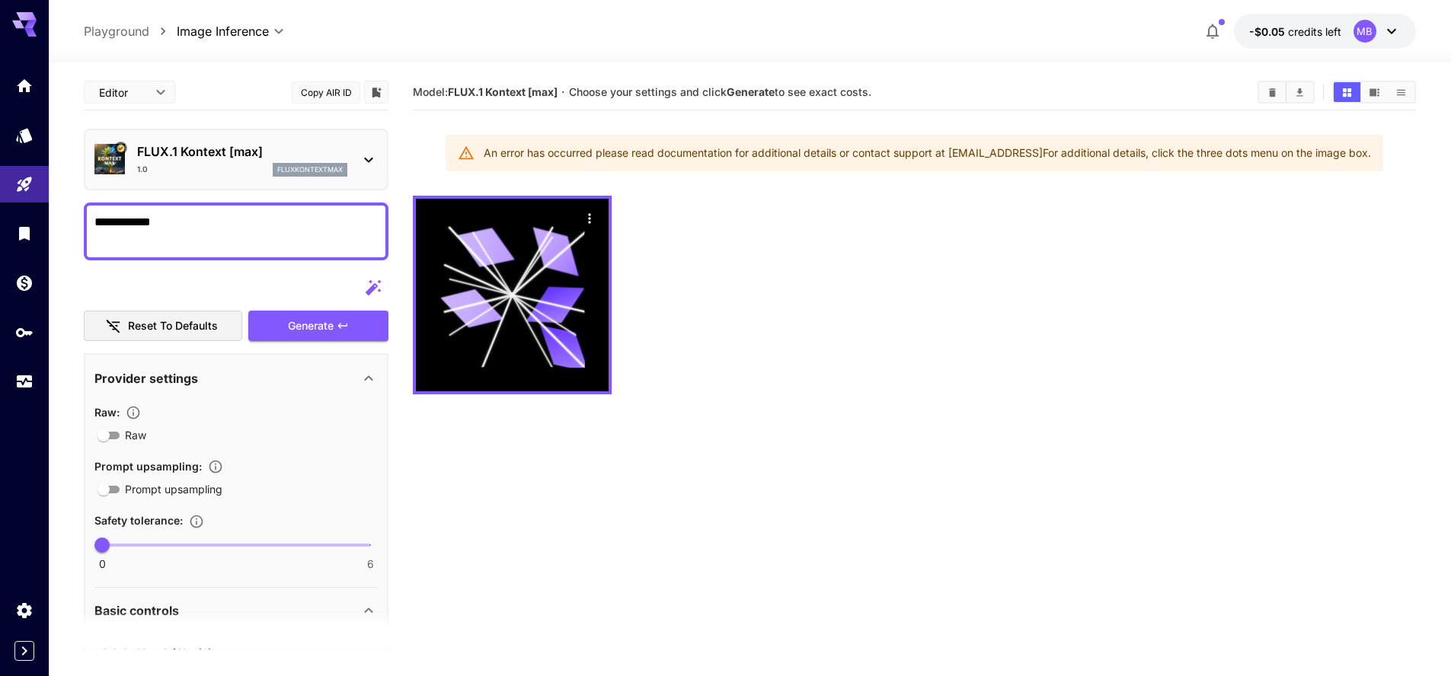
click at [375, 150] on div at bounding box center [369, 159] width 18 height 19
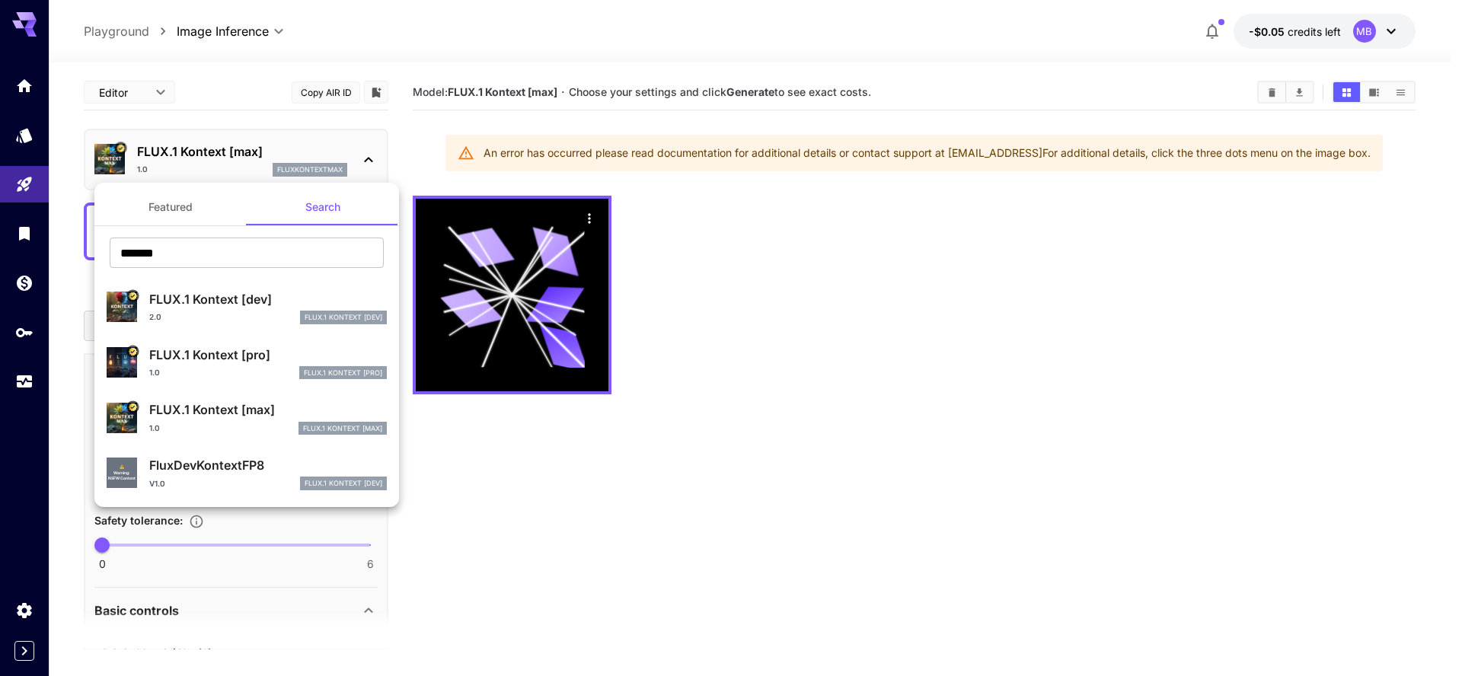
click at [791, 452] on div at bounding box center [731, 338] width 1462 height 676
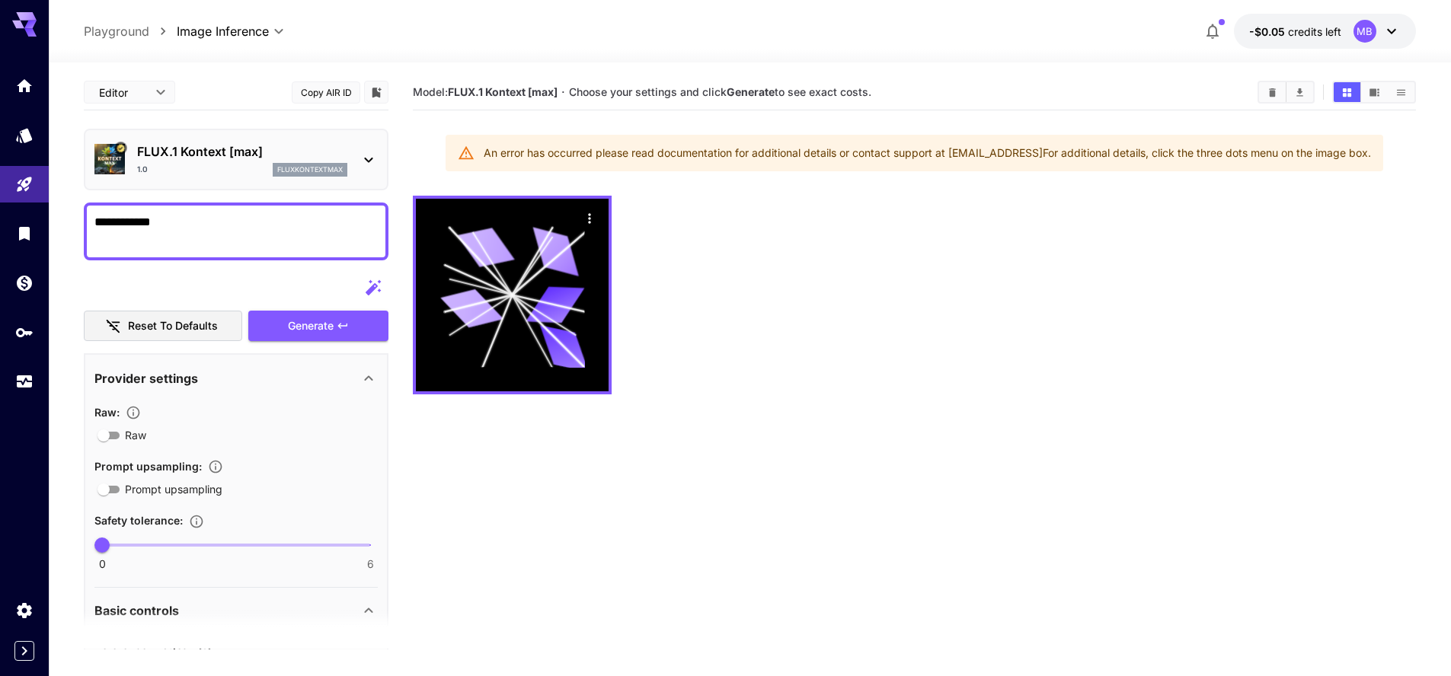
click at [314, 158] on p "FLUX.1 Kontext [max]" at bounding box center [242, 151] width 210 height 18
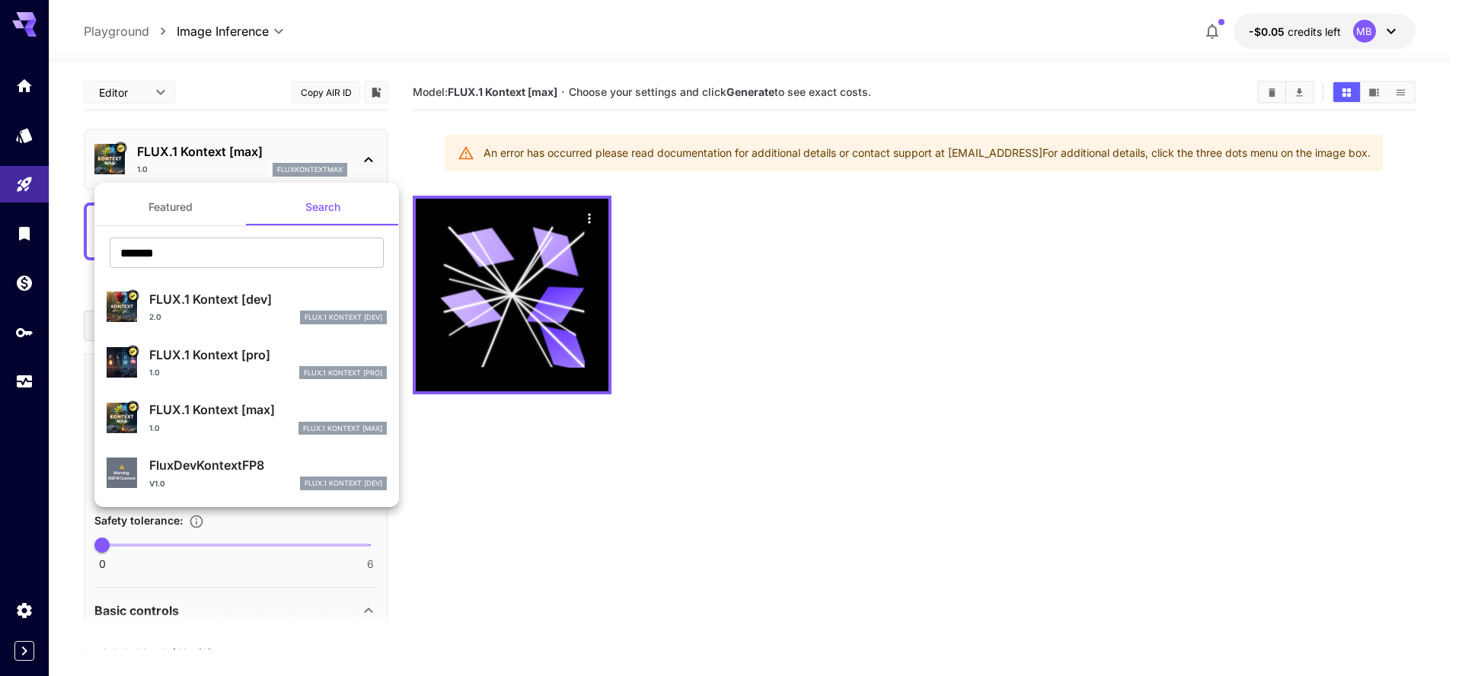
click at [314, 157] on div at bounding box center [731, 338] width 1462 height 676
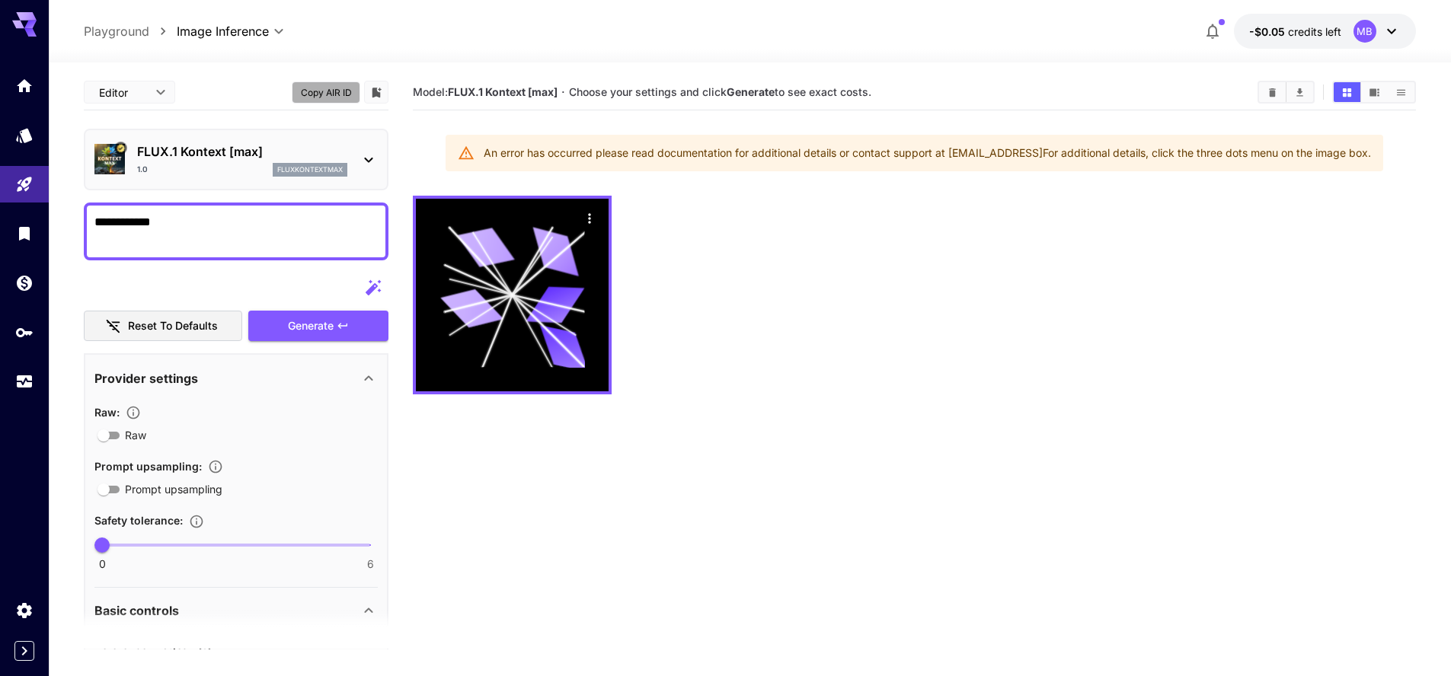
click at [326, 86] on button "Copy AIR ID" at bounding box center [326, 93] width 69 height 22
click at [379, 152] on div "FLUX.1 Kontext [max] 1.0 fluxkontextmax" at bounding box center [236, 160] width 305 height 62
click at [373, 153] on icon at bounding box center [369, 160] width 18 height 18
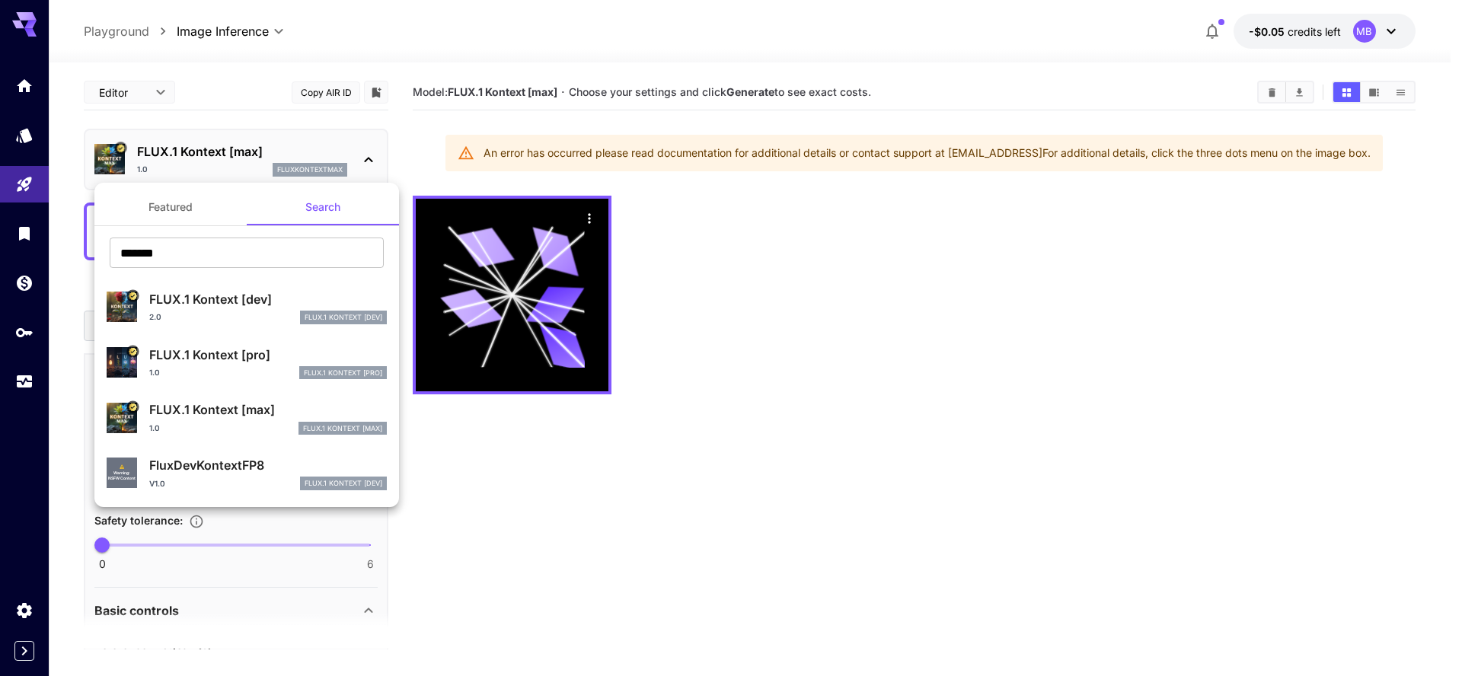
click at [209, 311] on div "2.0 FLUX.1 Kontext [dev]" at bounding box center [268, 318] width 238 height 14
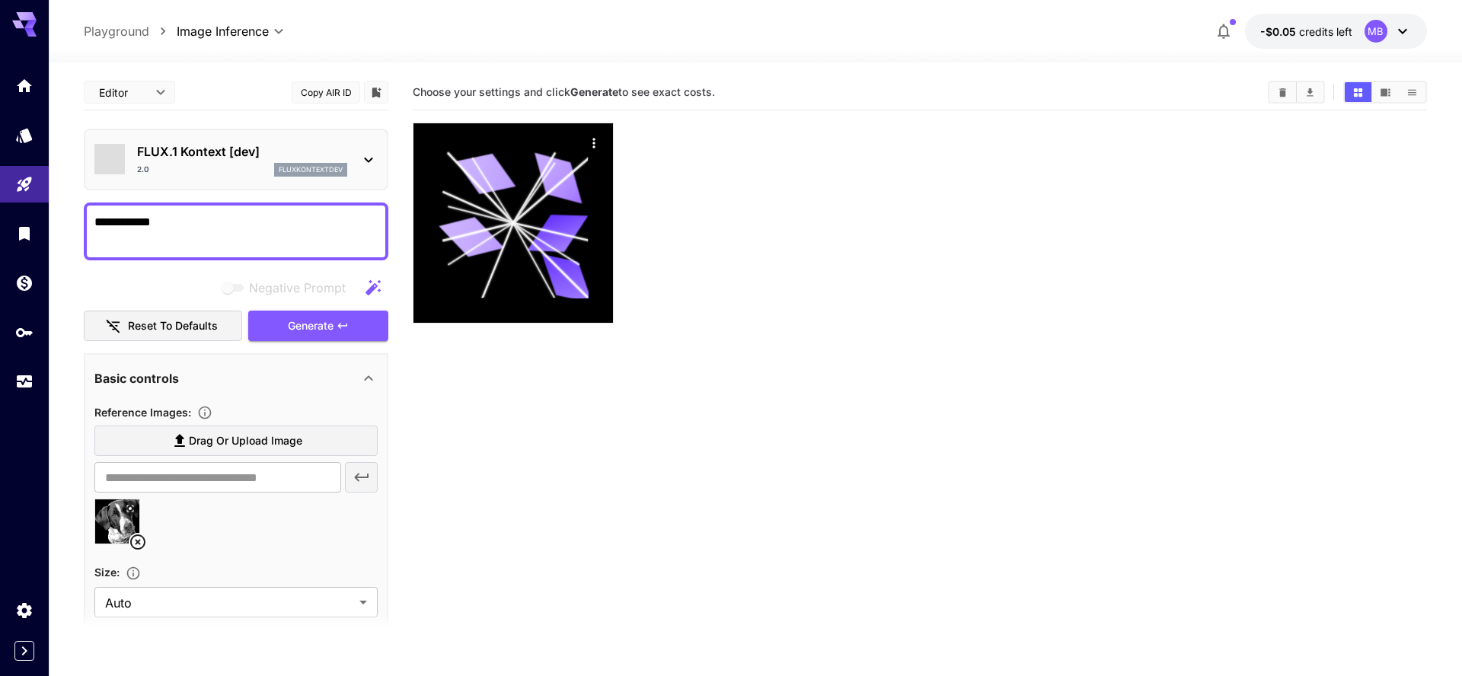
type input "****"
type input "*******"
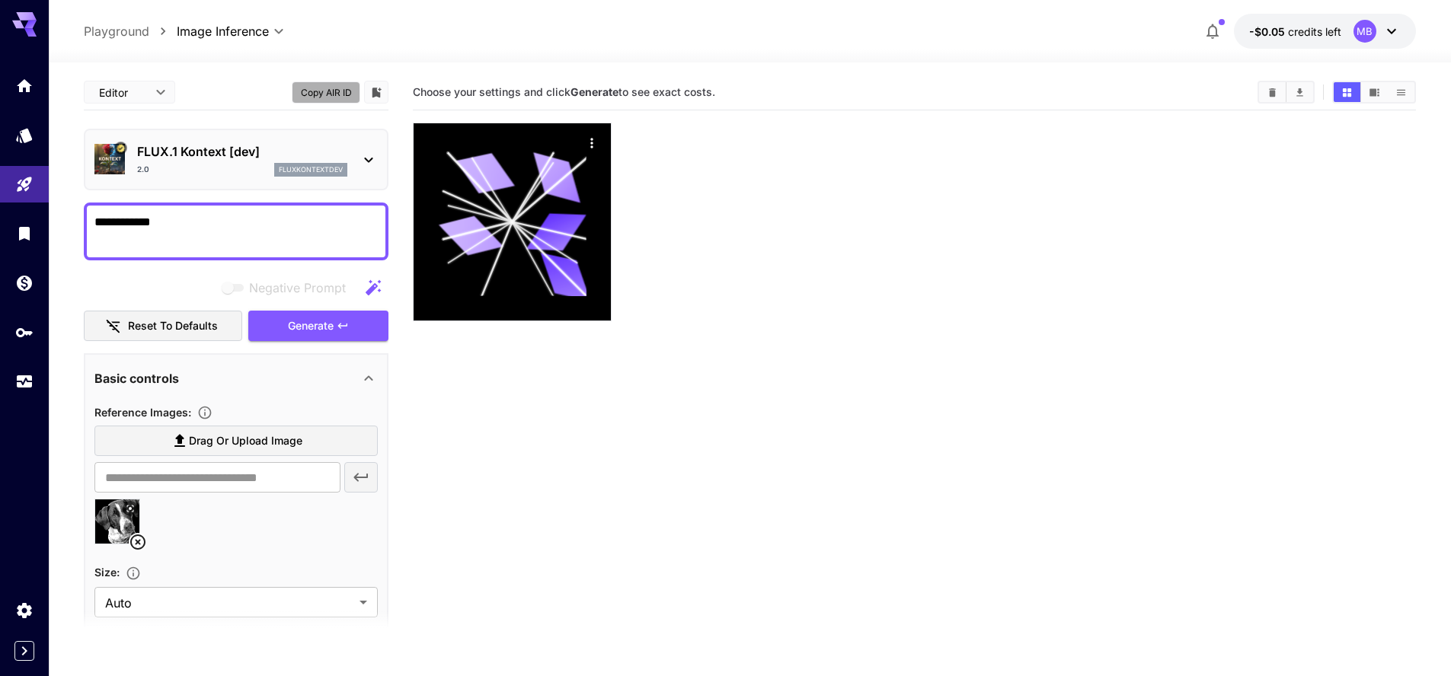
click at [321, 98] on button "Copy AIR ID" at bounding box center [326, 93] width 69 height 22
click at [370, 158] on icon at bounding box center [369, 160] width 18 height 18
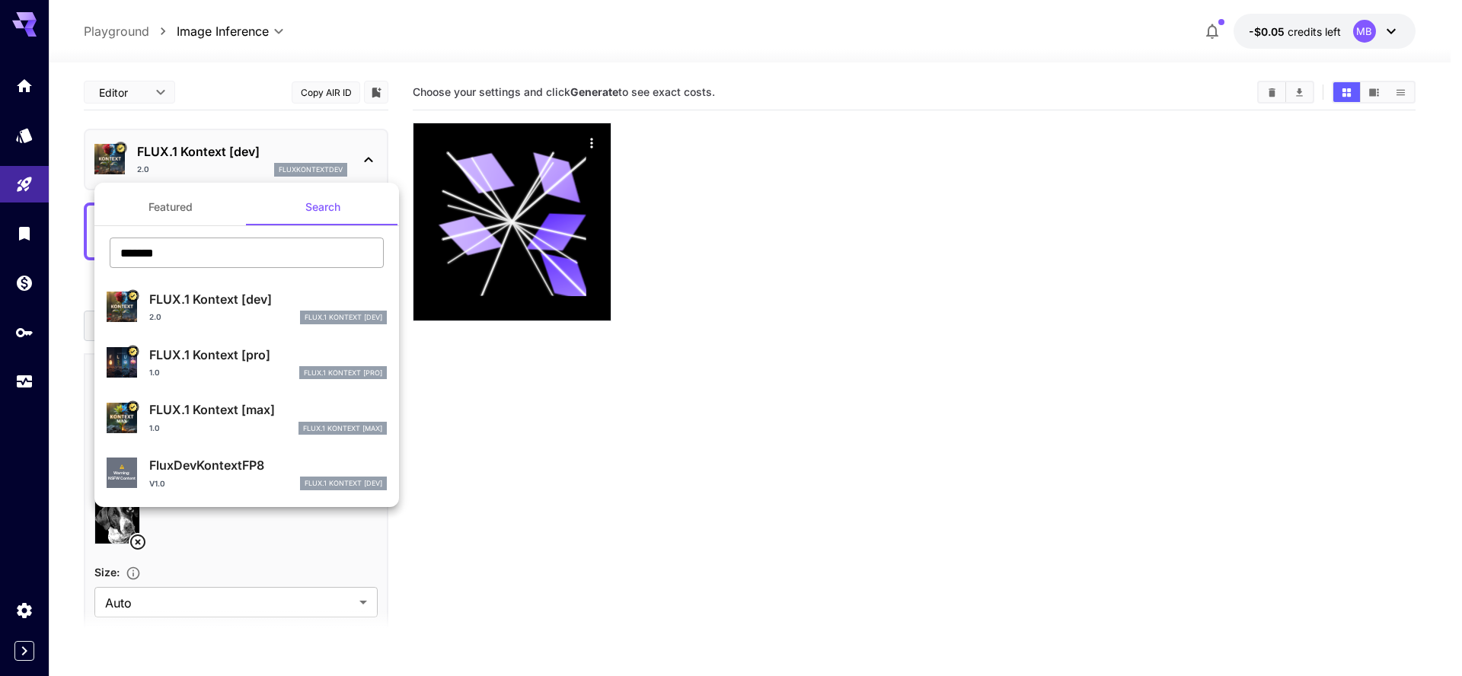
click at [245, 248] on input "*******" at bounding box center [247, 253] width 274 height 30
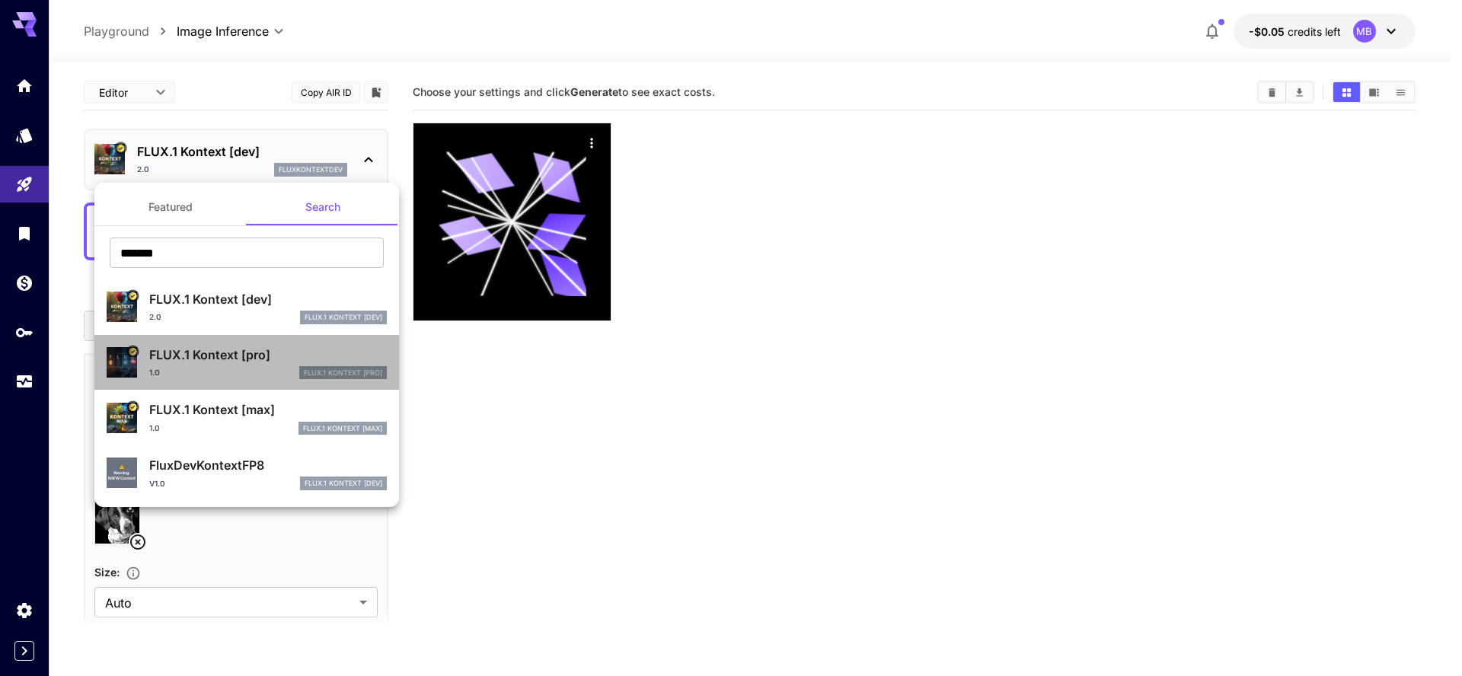
click at [237, 350] on p "FLUX.1 Kontext [pro]" at bounding box center [268, 355] width 238 height 18
type input "**********"
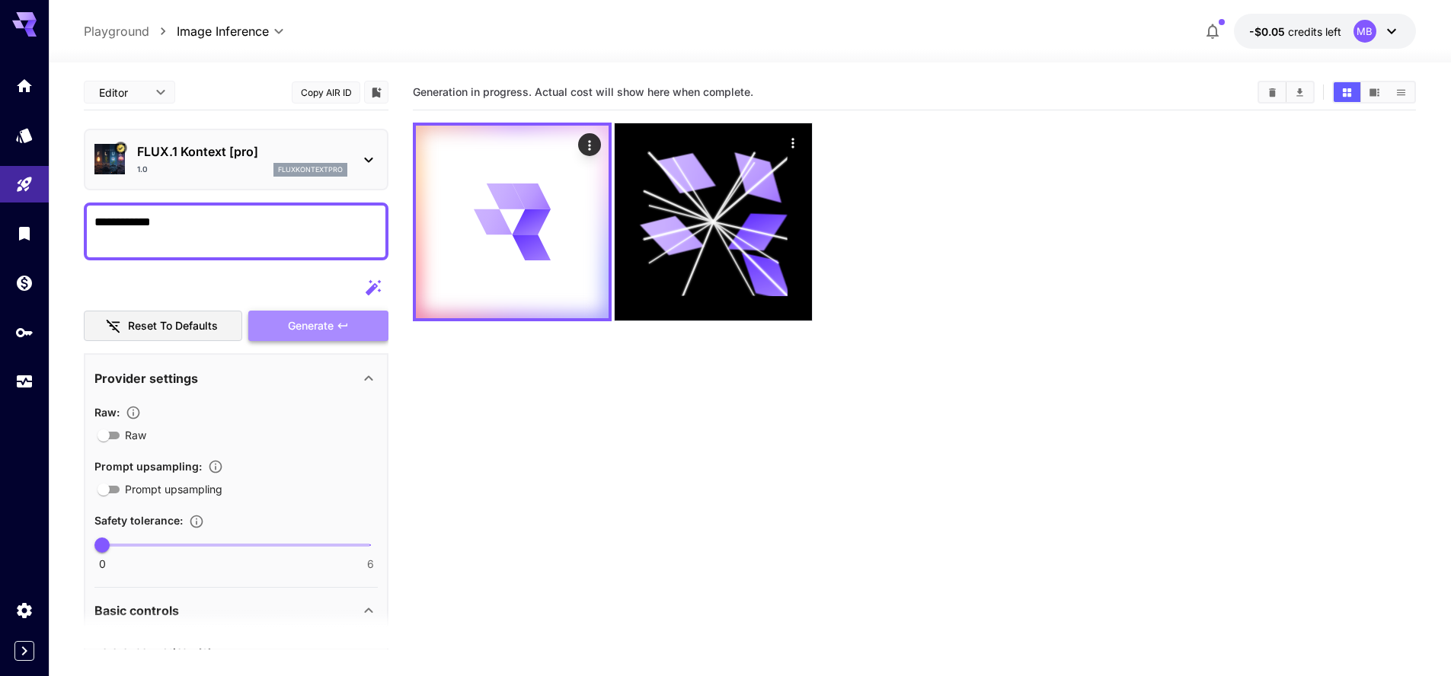
click at [303, 317] on span "Generate" at bounding box center [311, 326] width 46 height 19
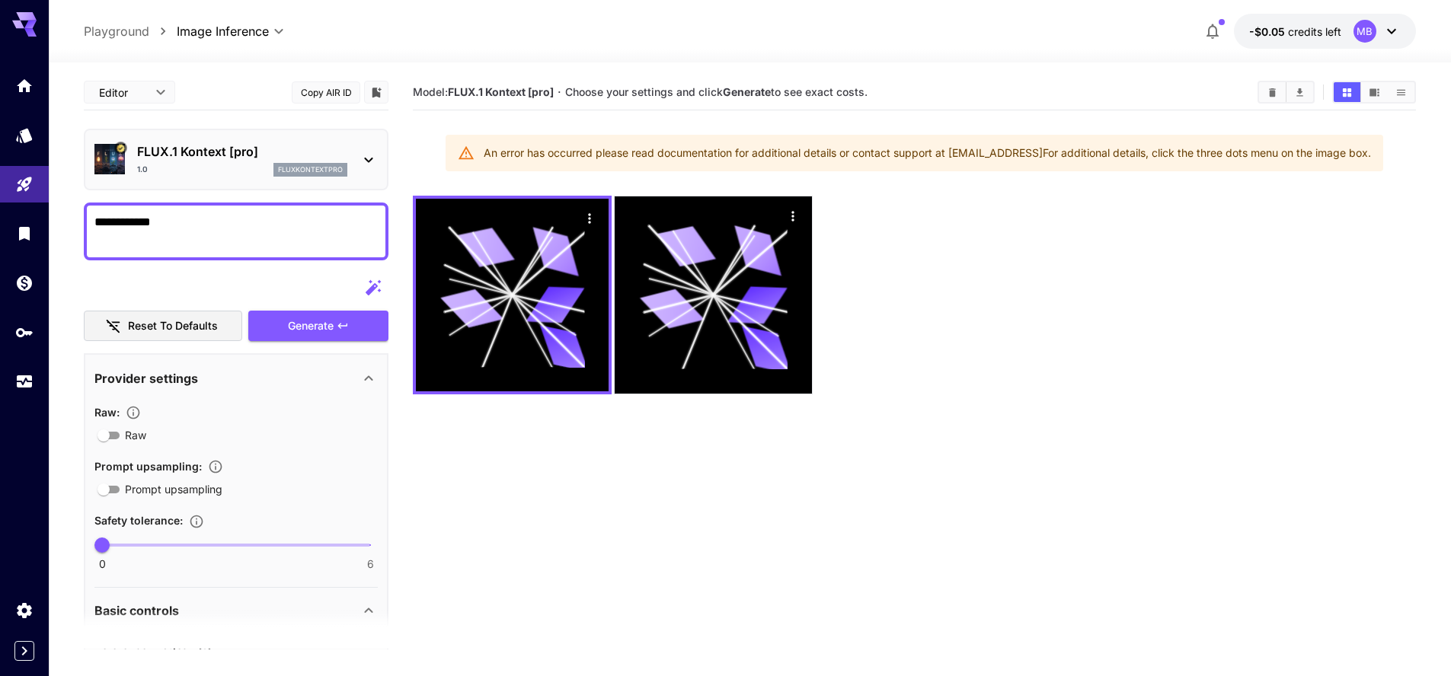
click at [334, 82] on button "Copy AIR ID" at bounding box center [326, 93] width 69 height 22
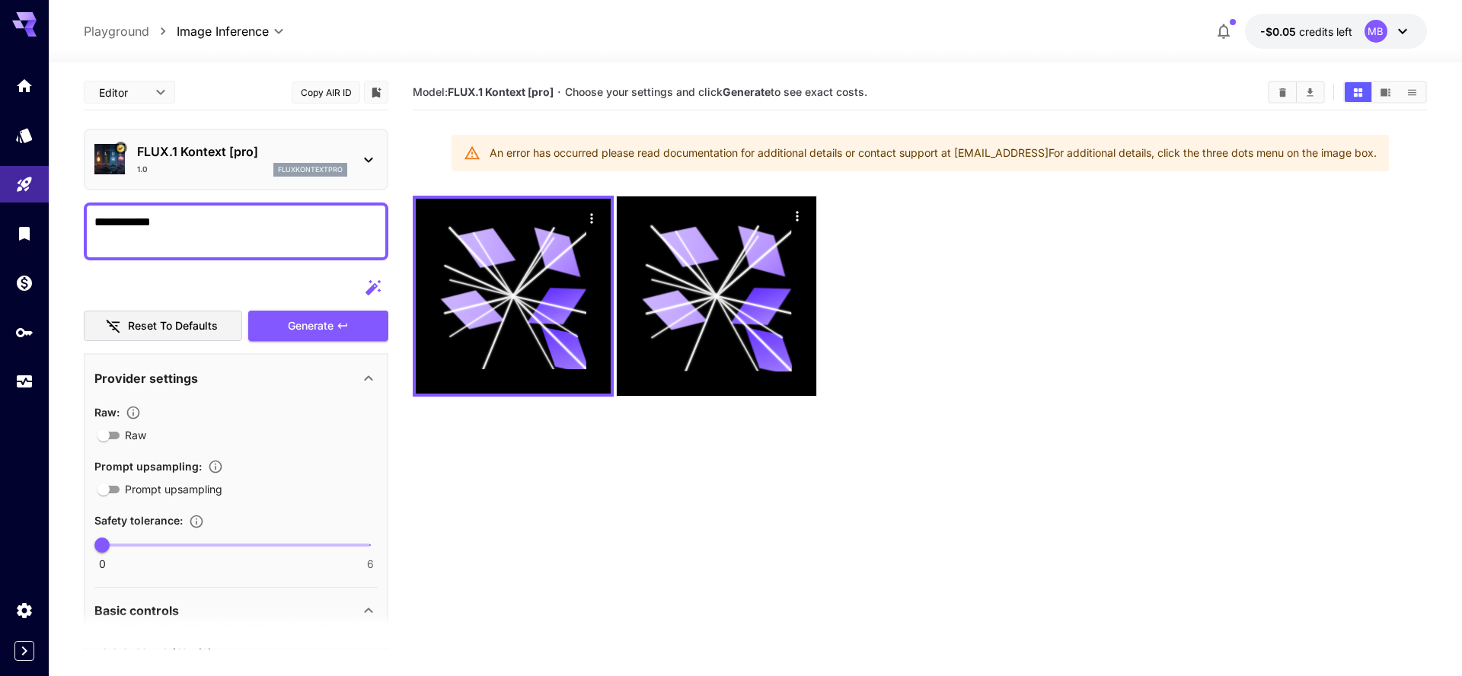
click at [149, 97] on body "**********" at bounding box center [731, 398] width 1462 height 797
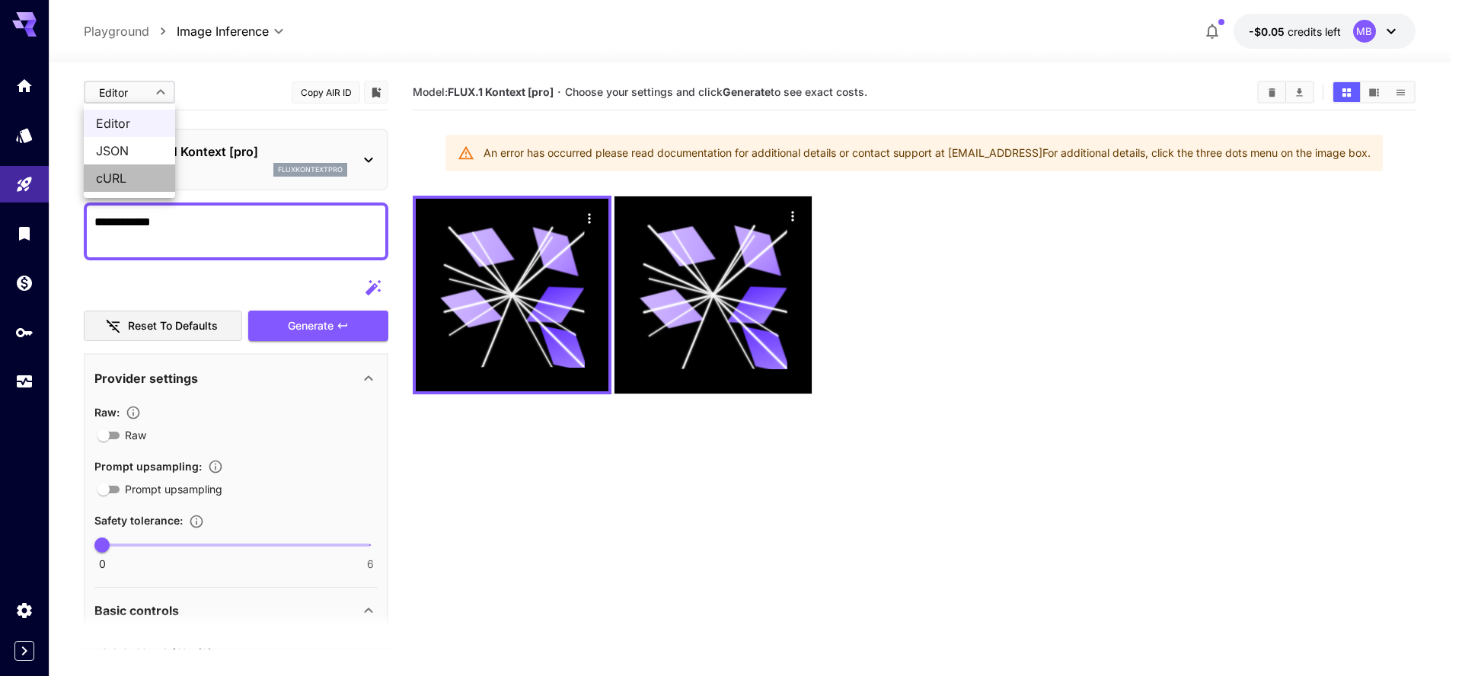
click at [117, 174] on span "cURL" at bounding box center [129, 178] width 67 height 18
type input "****"
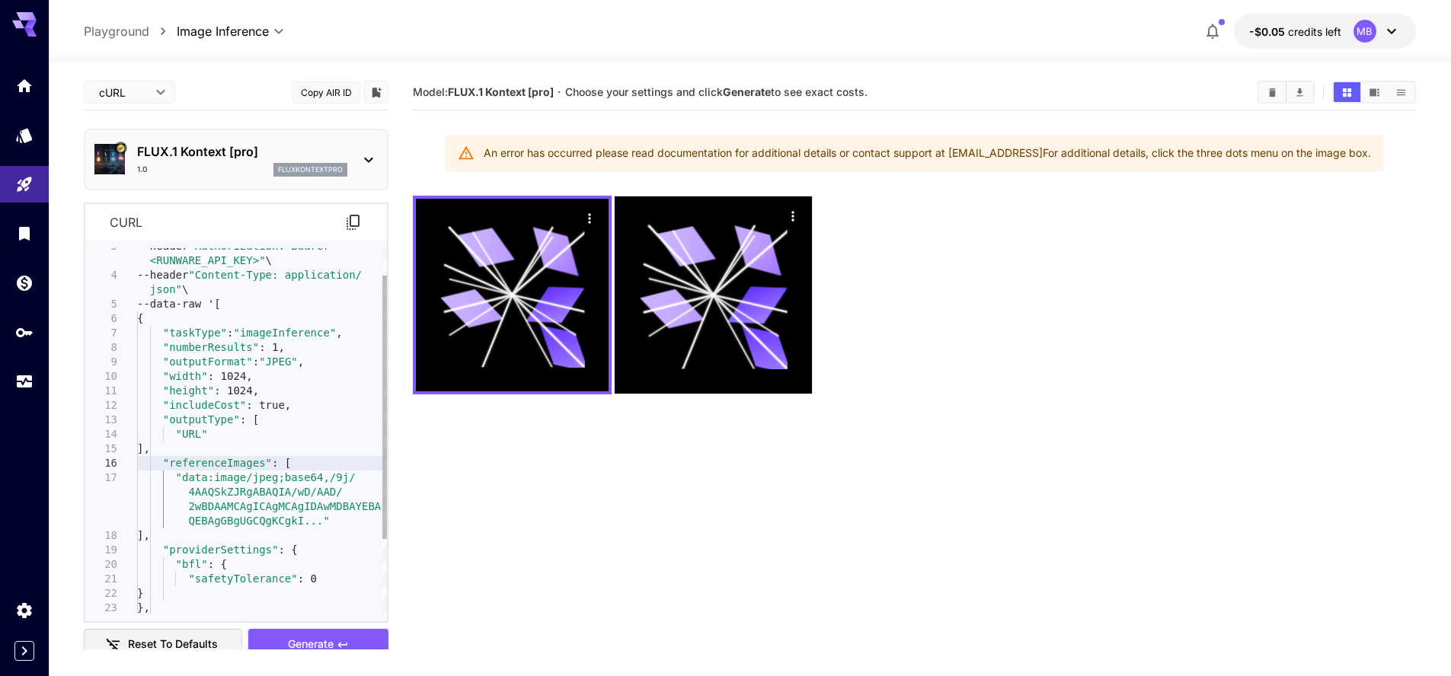
click at [241, 465] on div "--header "Authorization: Bearer <RUNWARE_API_KEY>" \ --header "Content-Type: ap…" at bounding box center [262, 463] width 250 height 507
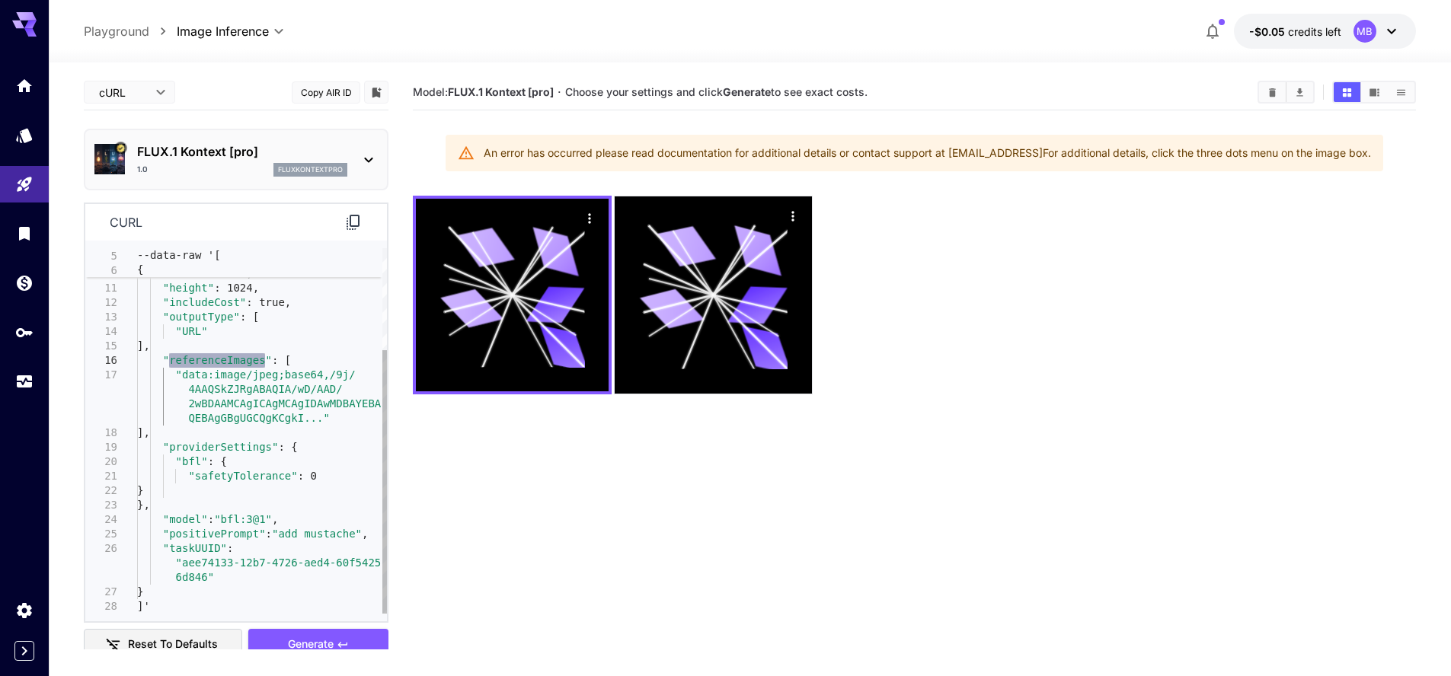
type textarea "**********"
drag, startPoint x: 227, startPoint y: 517, endPoint x: 270, endPoint y: 519, distance: 42.7
click at [270, 519] on div ""numberResults" : 1, "outputFormat" : "JPEG" , "width" : 1024, "height" : 1024,…" at bounding box center [262, 360] width 250 height 507
